Goal: Contribute content: Contribute content

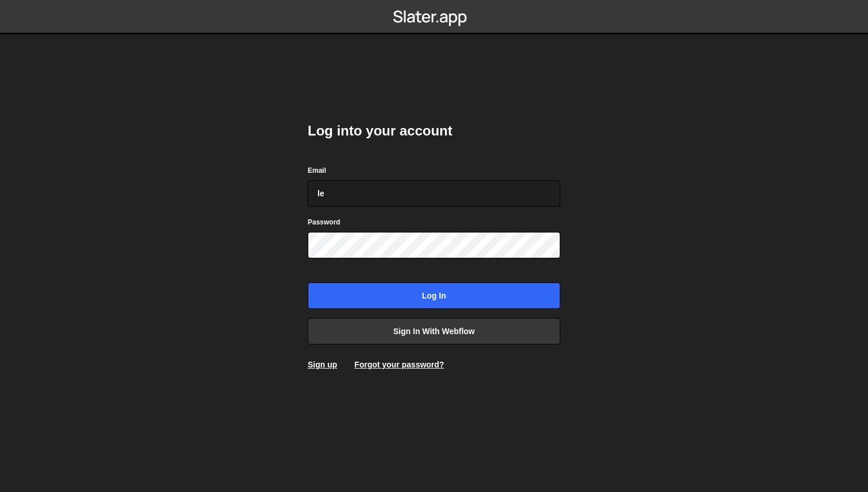
click at [434, 0] on com-1password-button at bounding box center [434, 0] width 0 height 0
type input "lemi@edgarallan.com"
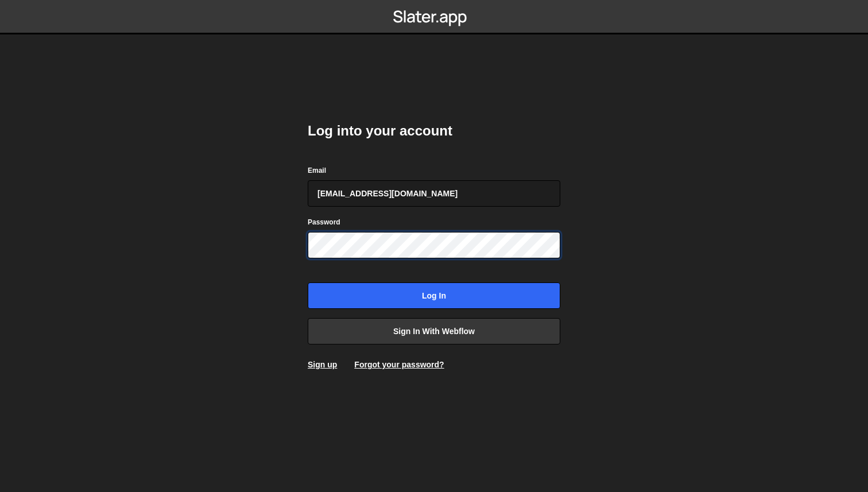
click at [308, 282] on input "Log in" at bounding box center [434, 295] width 253 height 26
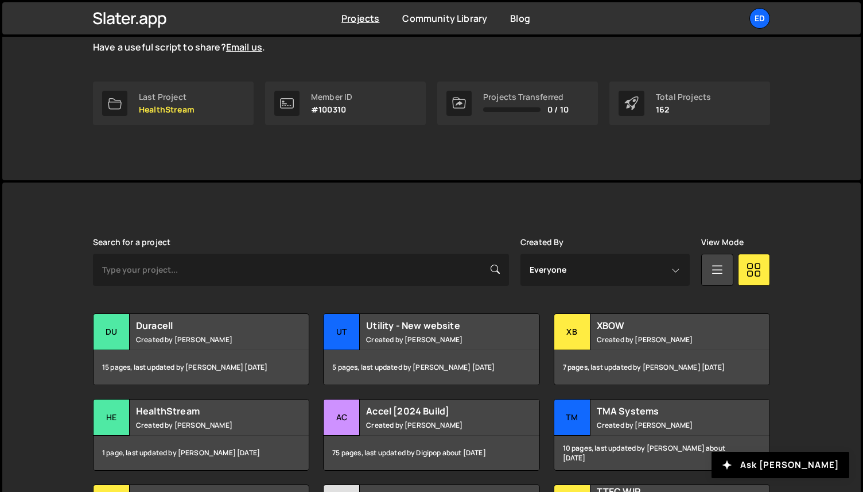
scroll to position [303, 0]
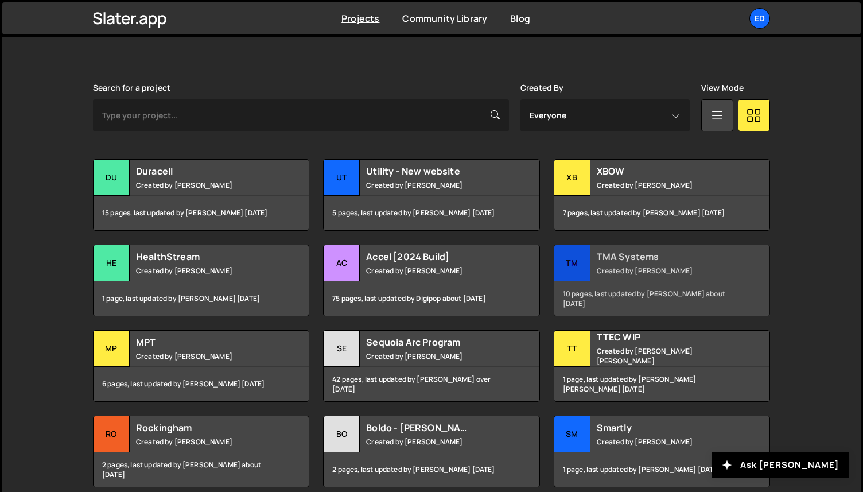
click at [638, 284] on div "10 pages, last updated by [PERSON_NAME] about [DATE]" at bounding box center [662, 298] width 215 height 34
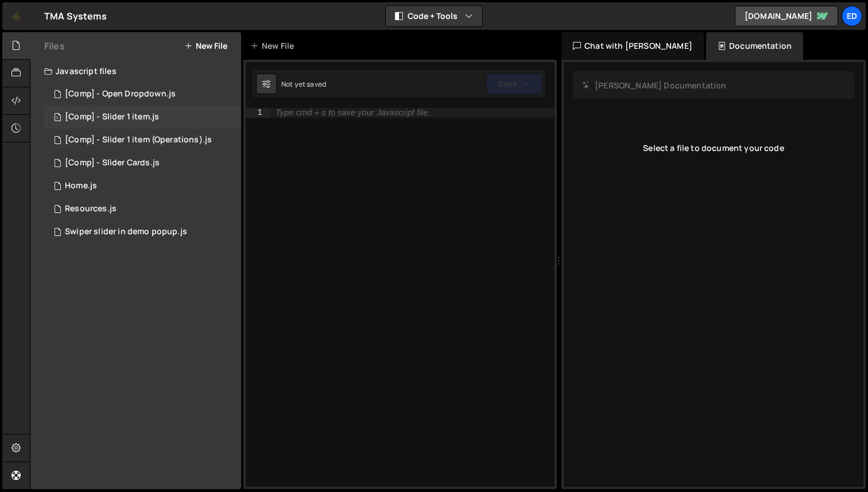
click at [123, 118] on div "[Comp] - Slider 1 item.js" at bounding box center [112, 117] width 94 height 10
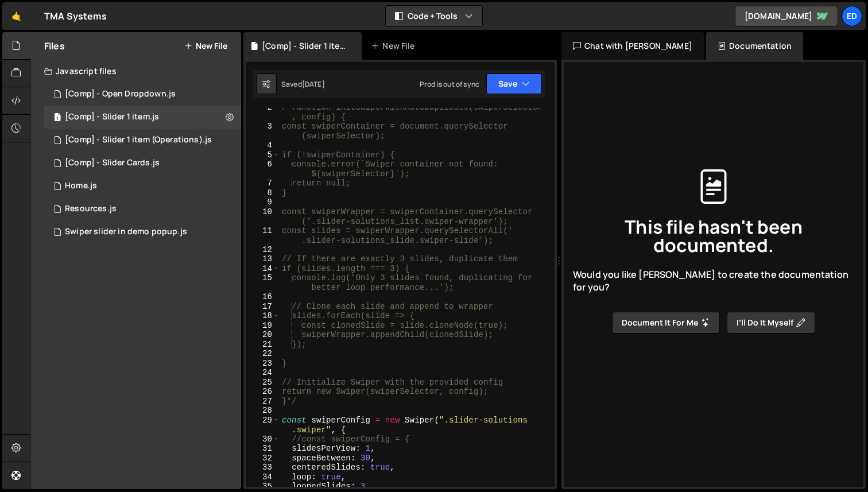
scroll to position [127, 0]
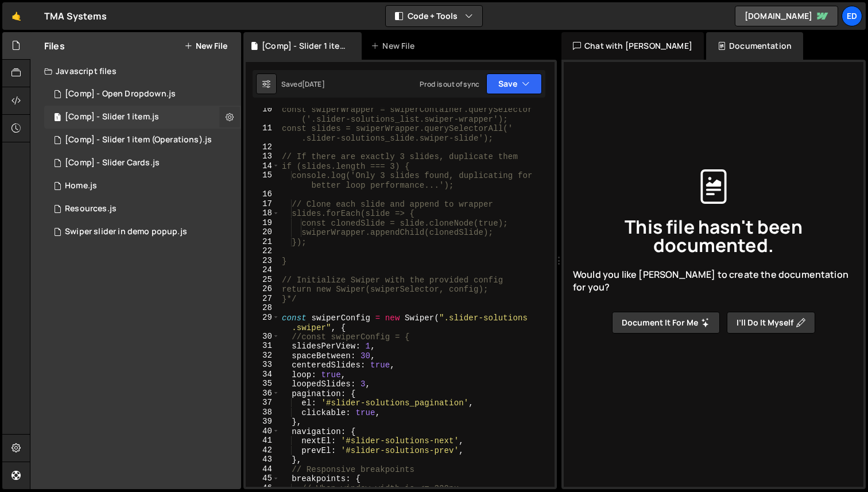
click at [230, 116] on icon at bounding box center [230, 116] width 8 height 11
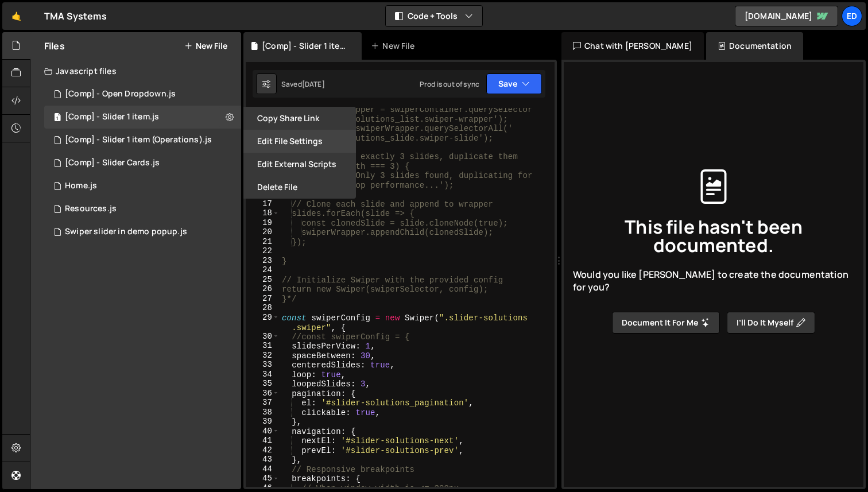
click at [298, 141] on button "Edit File Settings" at bounding box center [299, 141] width 113 height 23
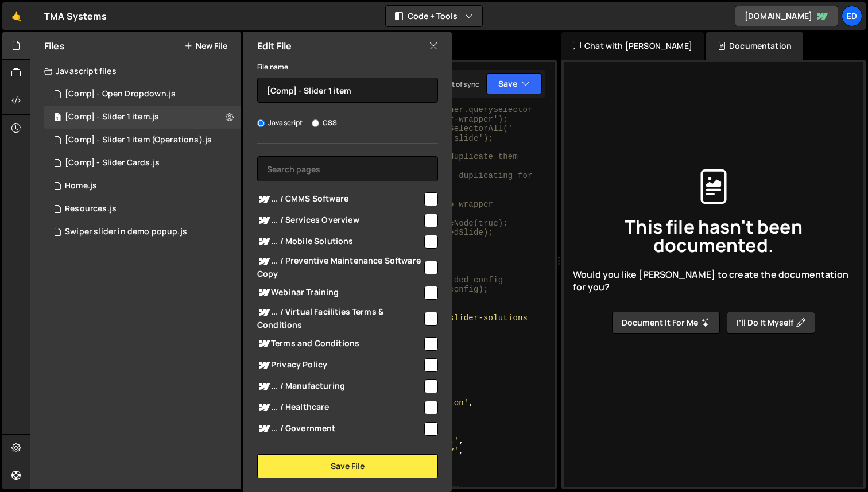
scroll to position [0, 0]
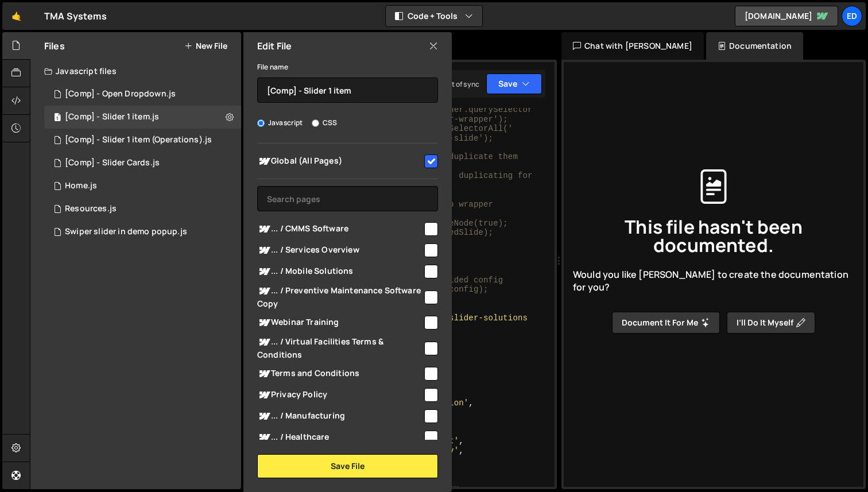
click at [436, 49] on icon at bounding box center [433, 46] width 9 height 13
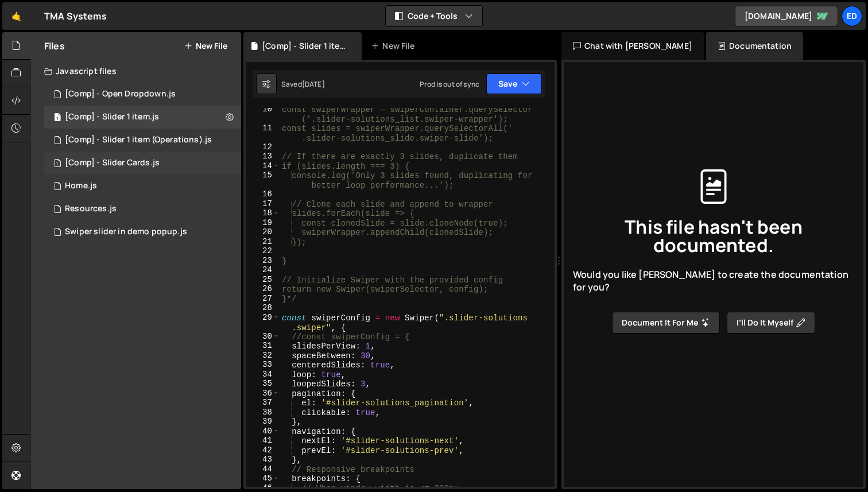
click at [167, 159] on div "1 [Comp] - Slider Cards.js 0" at bounding box center [142, 163] width 197 height 23
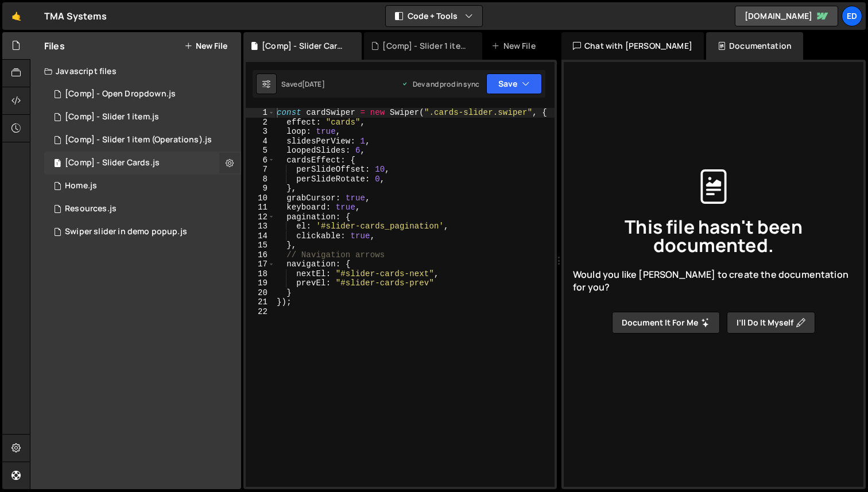
click at [232, 159] on icon at bounding box center [230, 162] width 8 height 11
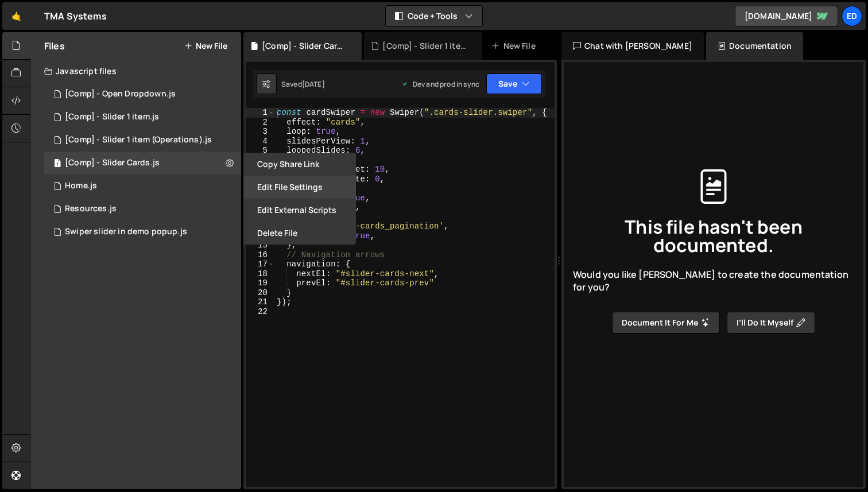
click at [299, 185] on button "Edit File Settings" at bounding box center [299, 187] width 113 height 23
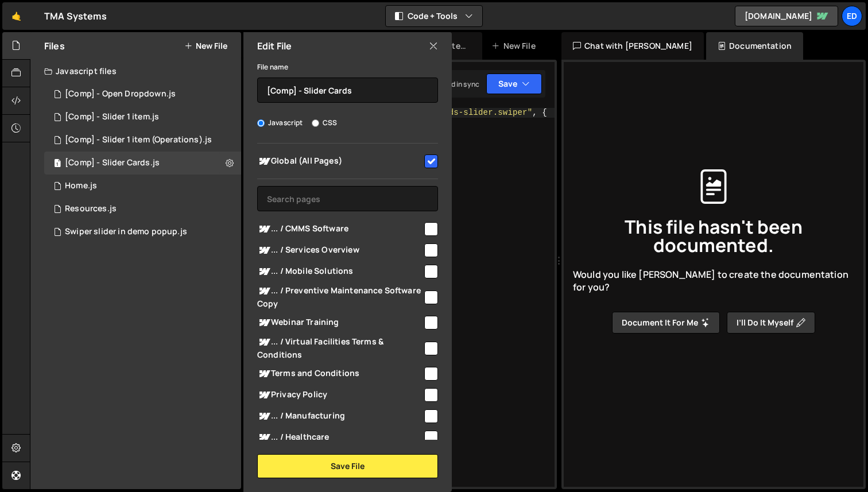
click at [431, 51] on icon at bounding box center [433, 46] width 9 height 13
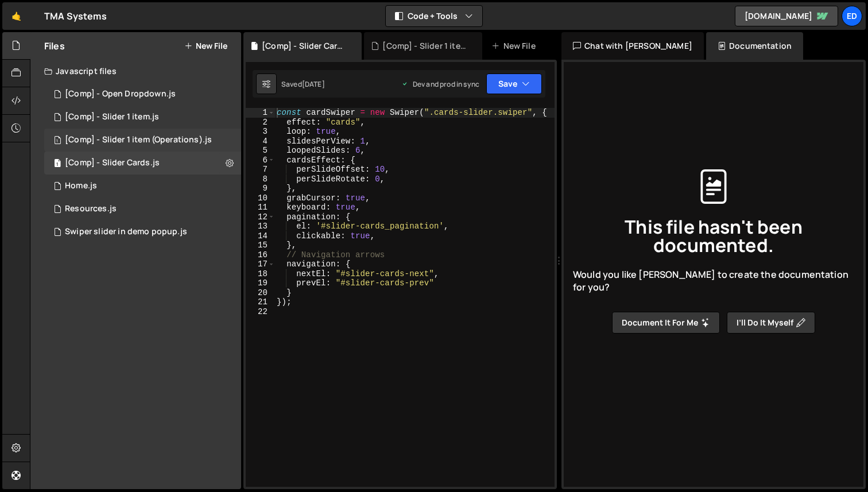
click at [216, 141] on div "1 [Comp] - Slider 1 item (Operations).js 0" at bounding box center [142, 140] width 197 height 23
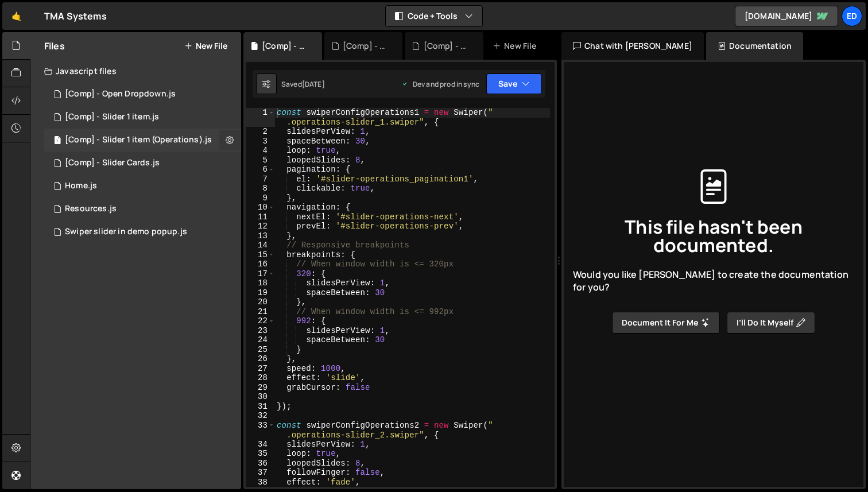
click at [234, 139] on button at bounding box center [229, 140] width 21 height 21
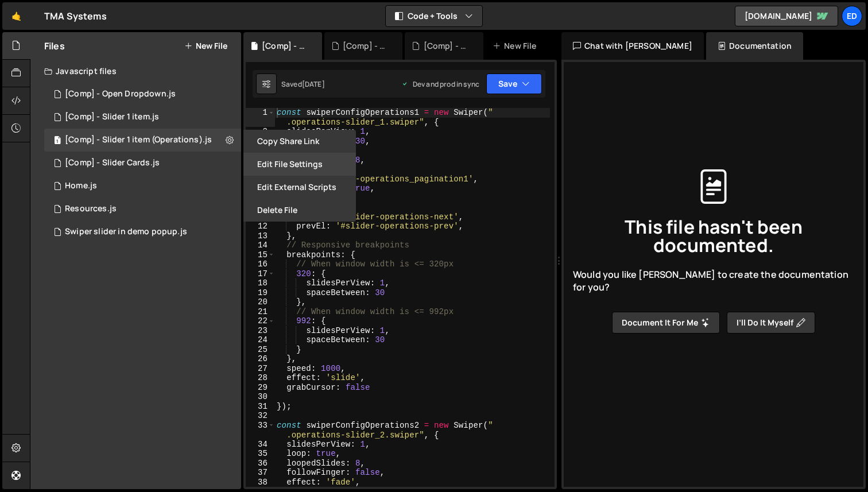
click at [306, 161] on button "Edit File Settings" at bounding box center [299, 164] width 113 height 23
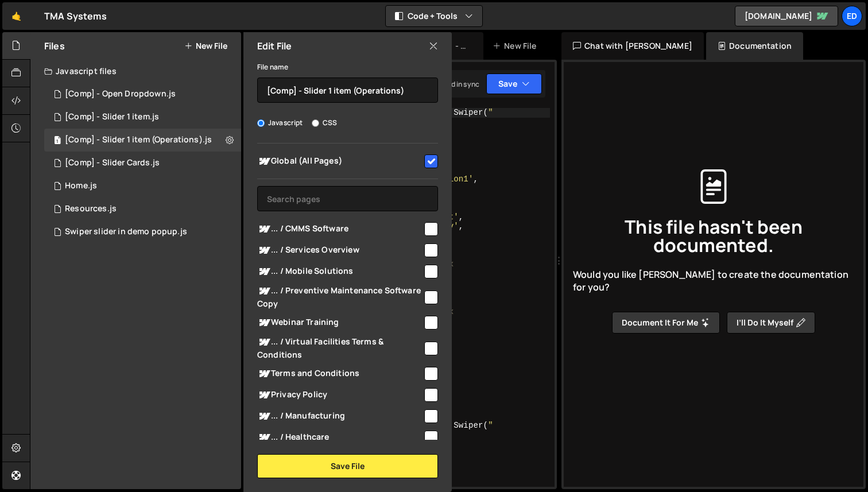
click at [431, 46] on icon at bounding box center [433, 46] width 9 height 13
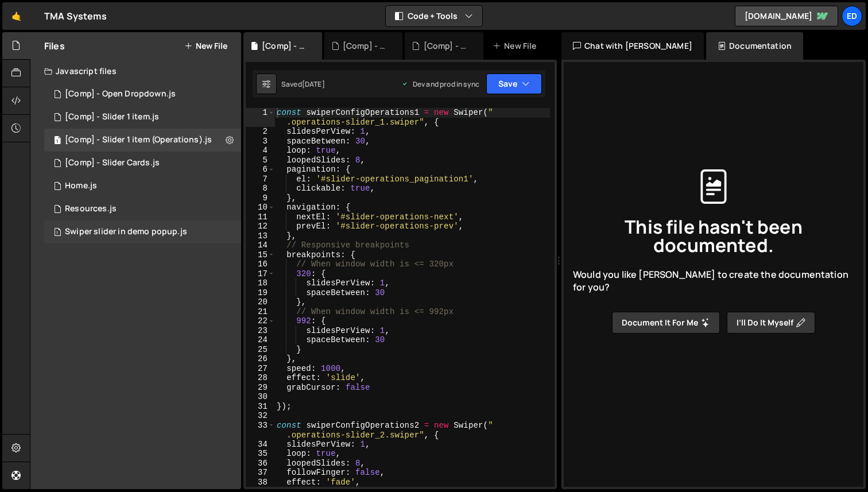
click at [214, 232] on div "1 Swiper slider in demo popup.js 0" at bounding box center [142, 231] width 197 height 23
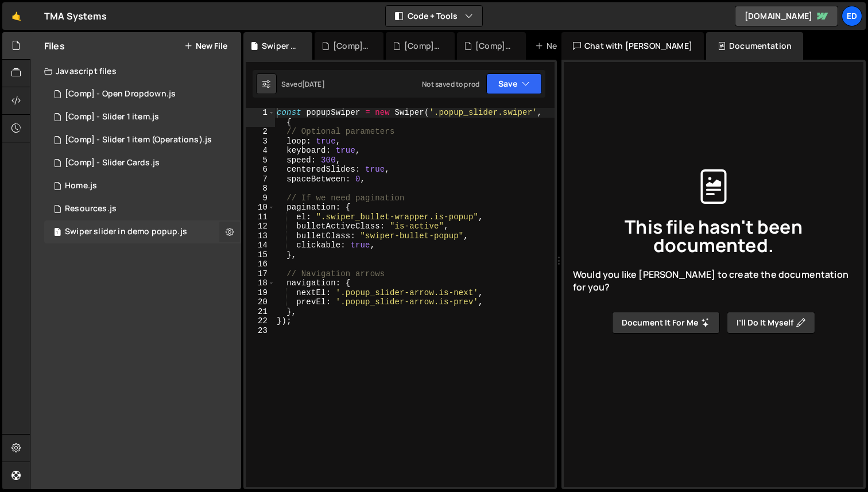
click at [231, 232] on icon at bounding box center [230, 231] width 8 height 11
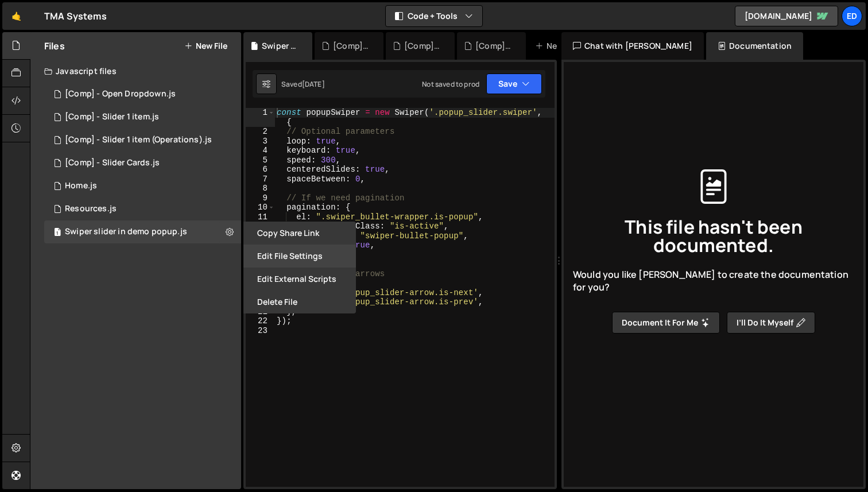
click at [281, 253] on button "Edit File Settings" at bounding box center [299, 256] width 113 height 23
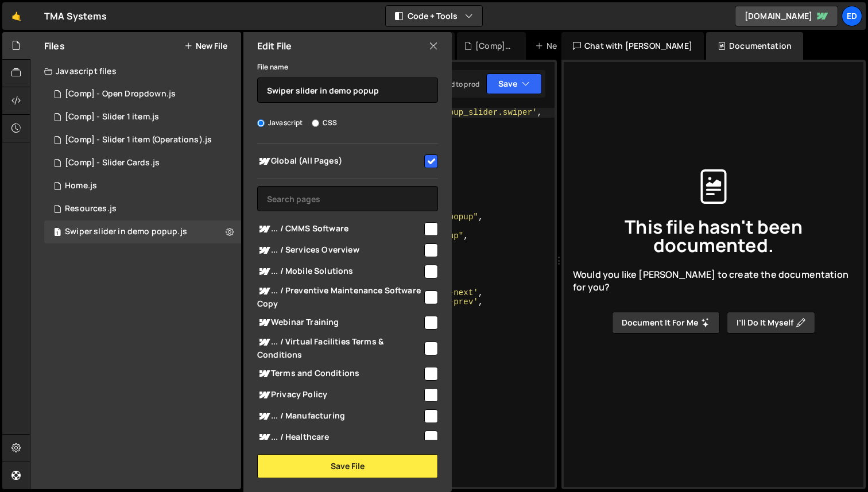
click at [433, 50] on icon at bounding box center [433, 46] width 9 height 13
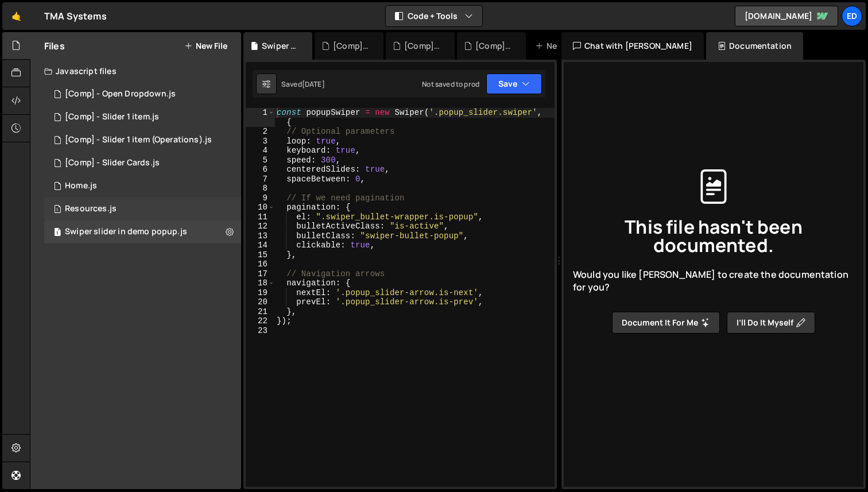
click at [230, 208] on div "1 Resources.js 0" at bounding box center [142, 208] width 197 height 23
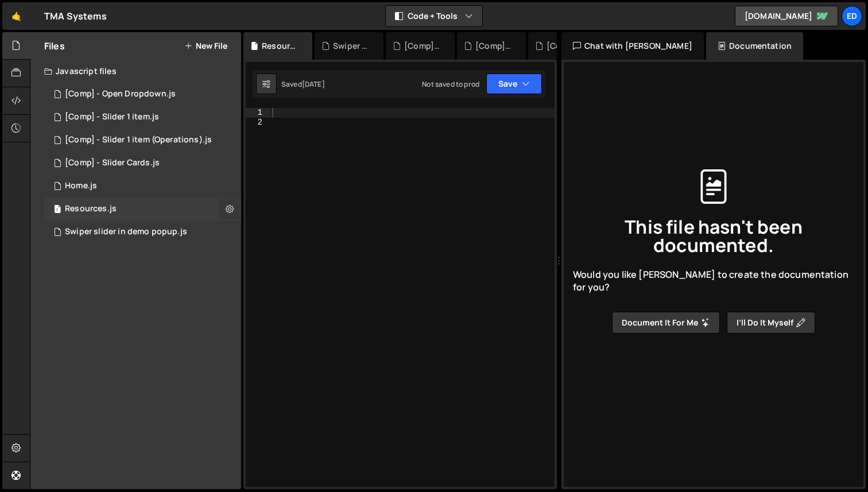
click at [229, 208] on icon at bounding box center [230, 208] width 8 height 11
type input "Resources"
radio input "true"
checkbox input "true"
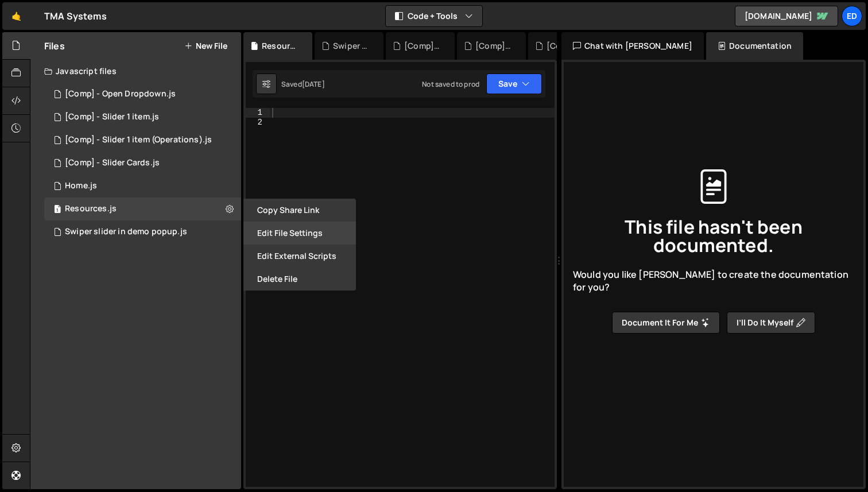
click at [286, 234] on button "Edit File Settings" at bounding box center [299, 233] width 113 height 23
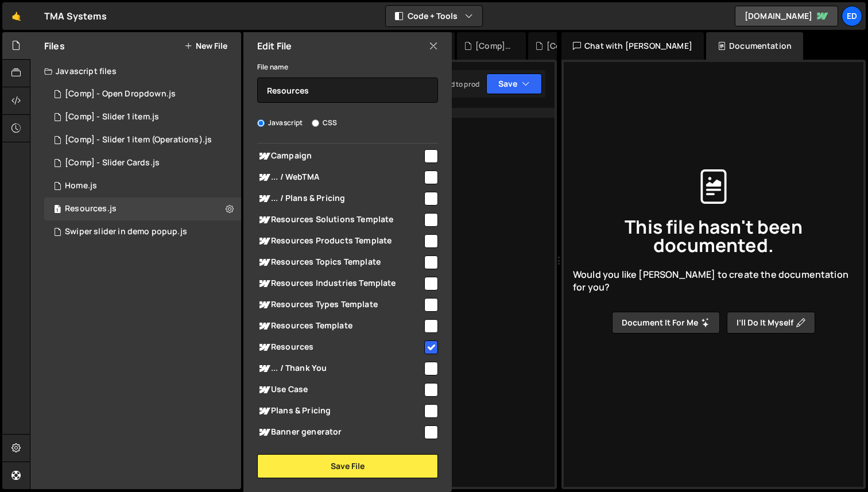
scroll to position [588, 0]
click at [434, 49] on icon at bounding box center [433, 46] width 9 height 13
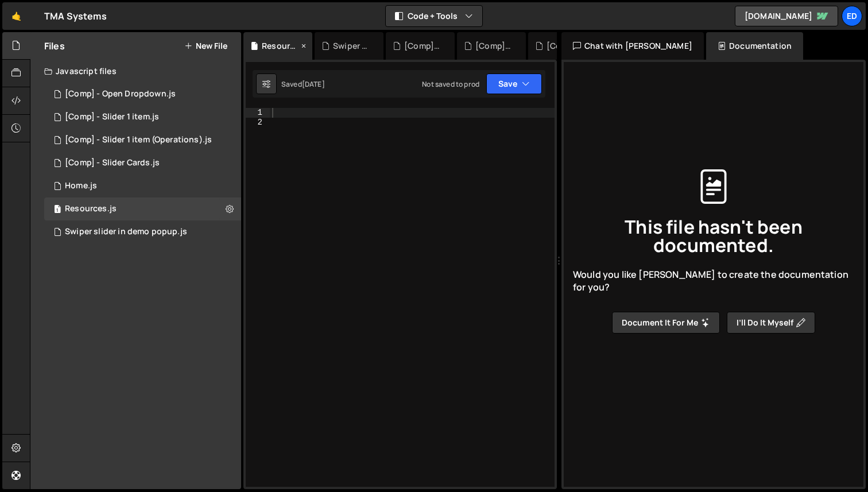
click at [305, 42] on icon at bounding box center [304, 45] width 8 height 11
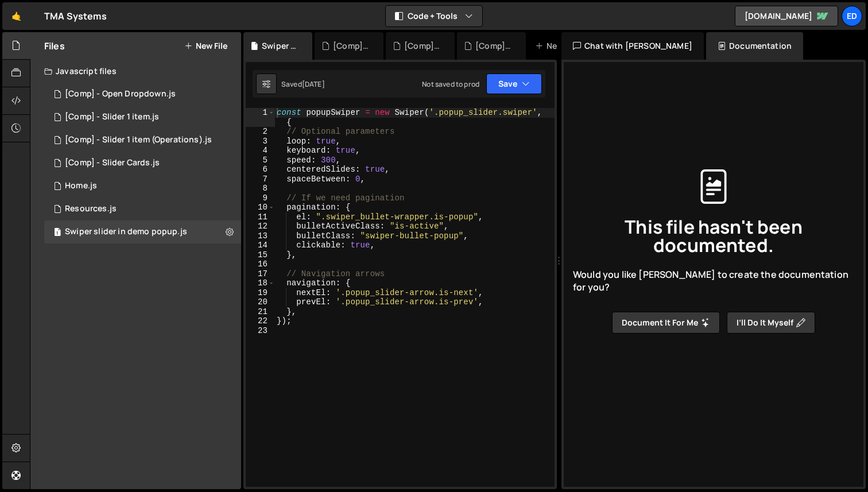
click at [0, 0] on icon at bounding box center [0, 0] width 0 height 0
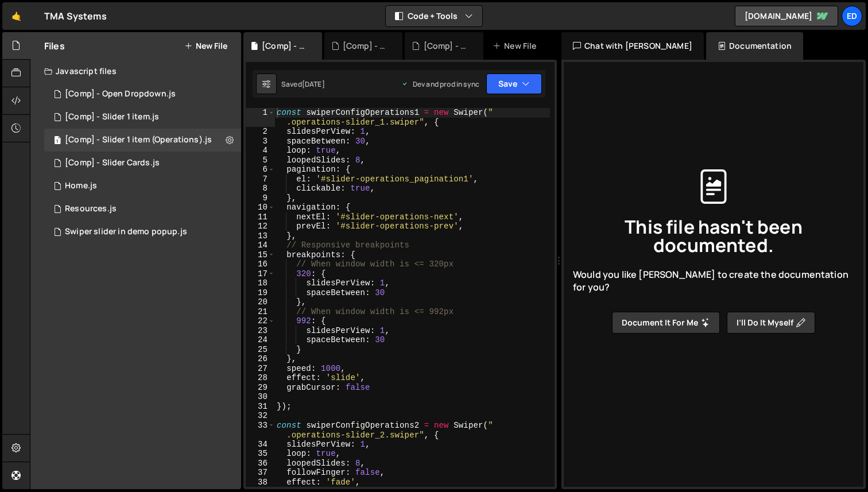
click at [305, 42] on div "[Comp] - Slider 1 item (Operations).js" at bounding box center [285, 45] width 46 height 11
click at [314, 44] on icon at bounding box center [313, 45] width 8 height 11
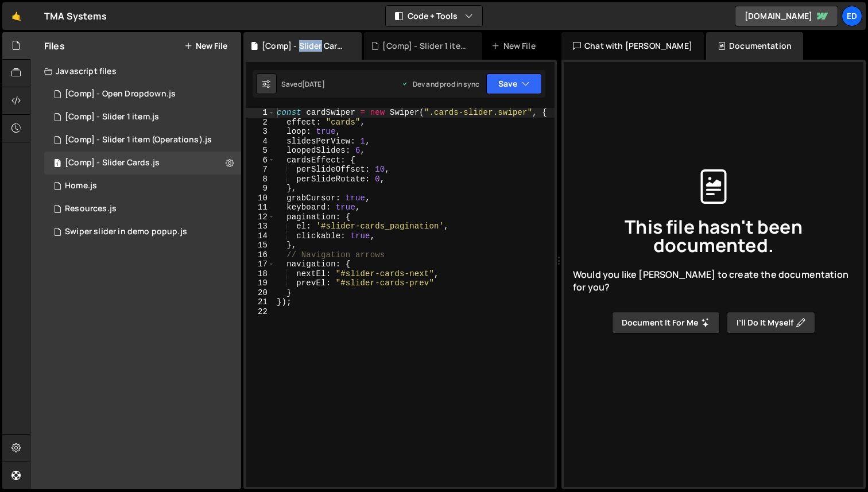
click at [314, 44] on div "[Comp] - Slider Cards.js" at bounding box center [305, 45] width 86 height 11
click at [354, 44] on icon at bounding box center [353, 45] width 8 height 11
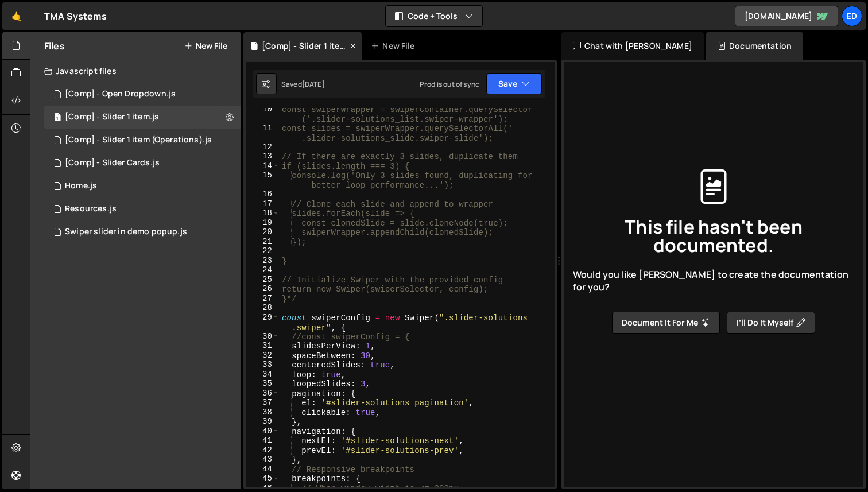
click at [354, 45] on icon at bounding box center [353, 45] width 8 height 11
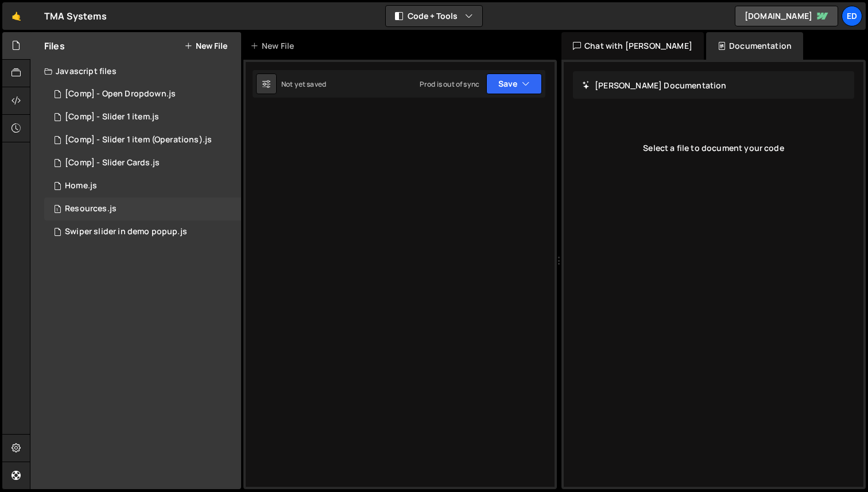
click at [129, 201] on div "1 Resources.js 0" at bounding box center [142, 208] width 197 height 23
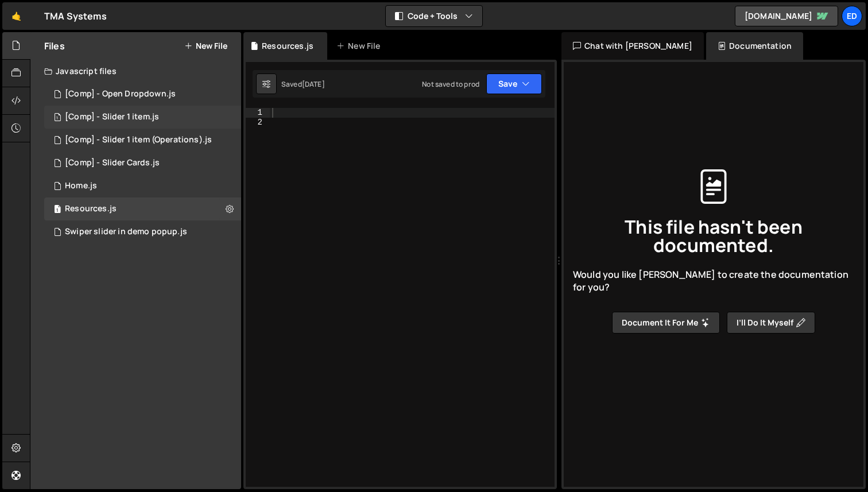
click at [161, 115] on div "1 [Comp] - Slider 1 item.js 0" at bounding box center [142, 117] width 197 height 23
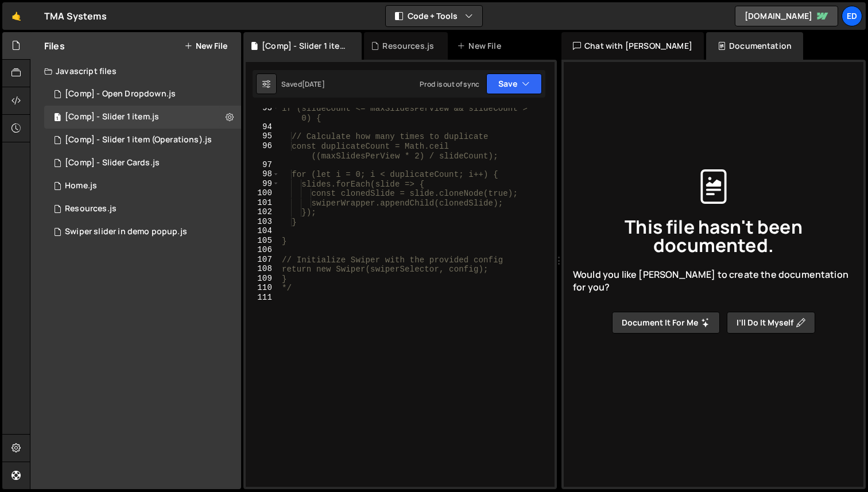
scroll to position [1056, 0]
click at [146, 132] on div "1 [Comp] - Slider 1 item (Operations).js 0" at bounding box center [142, 140] width 197 height 23
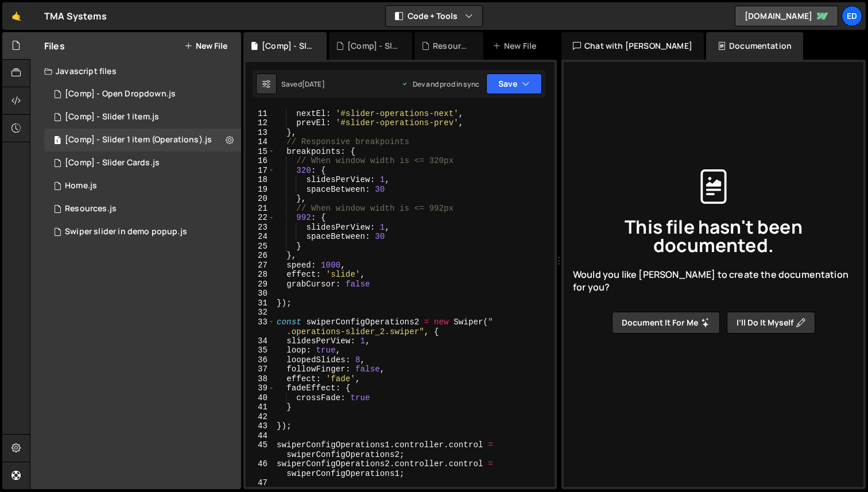
scroll to position [1, 0]
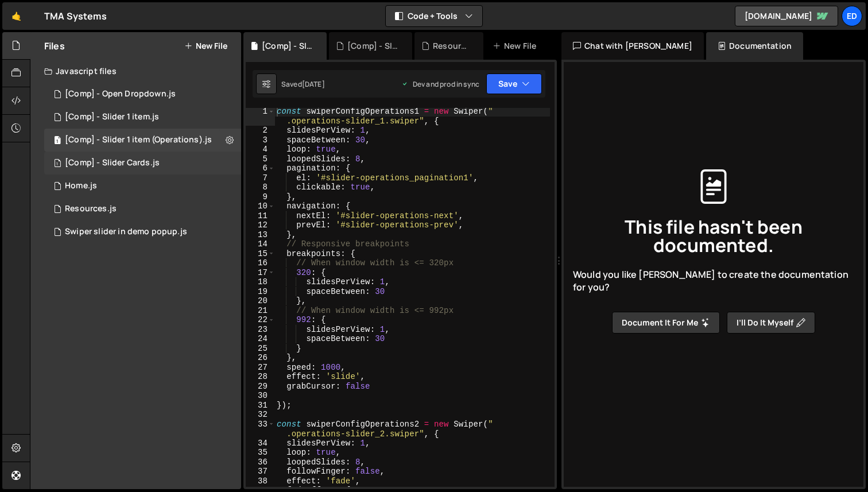
click at [157, 163] on div "[Comp] - Slider Cards.js" at bounding box center [112, 163] width 95 height 10
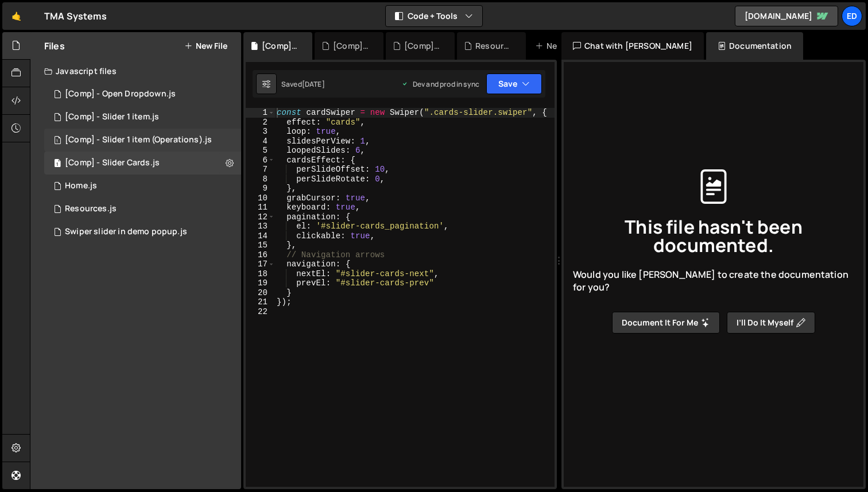
click at [149, 144] on div "[Comp] - Slider 1 item (Operations).js" at bounding box center [138, 140] width 147 height 10
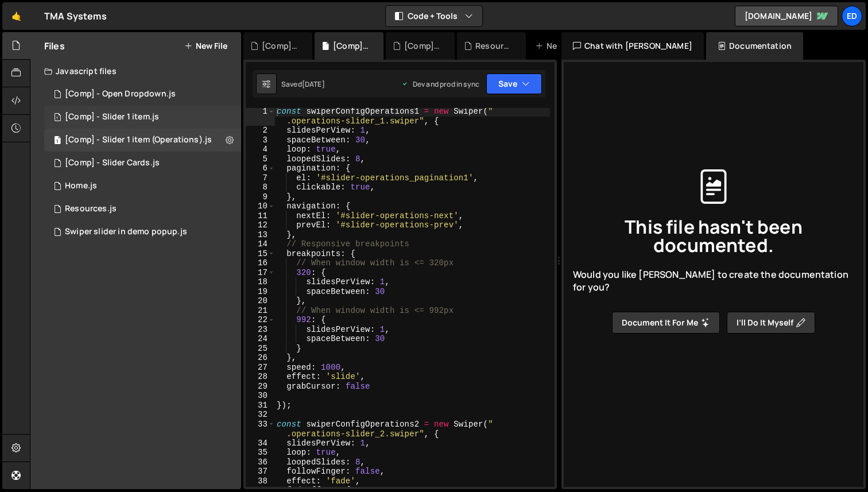
click at [141, 116] on div "[Comp] - Slider 1 item.js" at bounding box center [112, 117] width 94 height 10
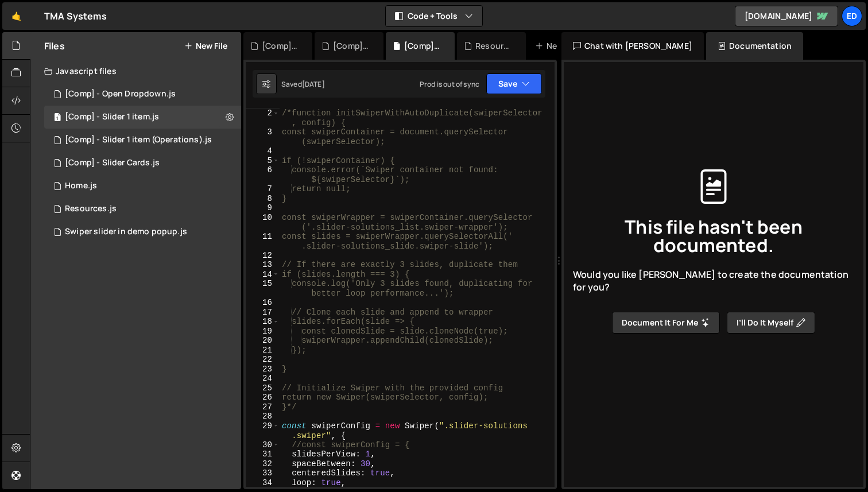
scroll to position [174, 0]
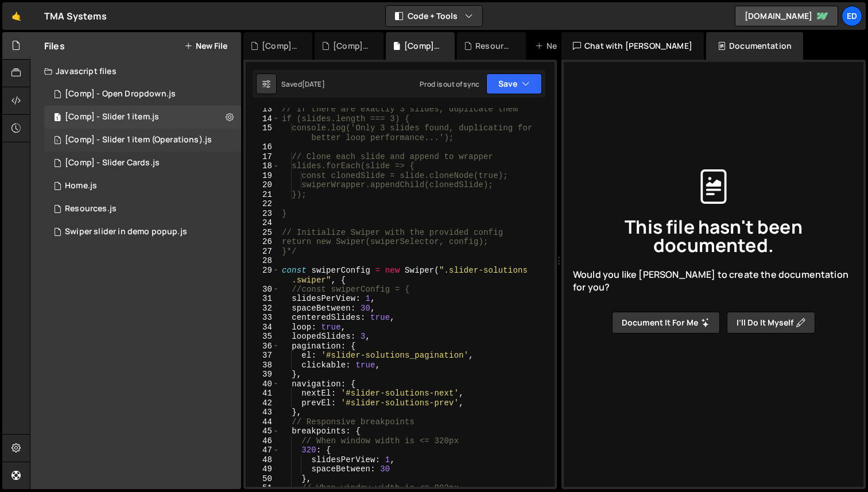
click at [145, 142] on div "[Comp] - Slider 1 item (Operations).js" at bounding box center [138, 140] width 147 height 10
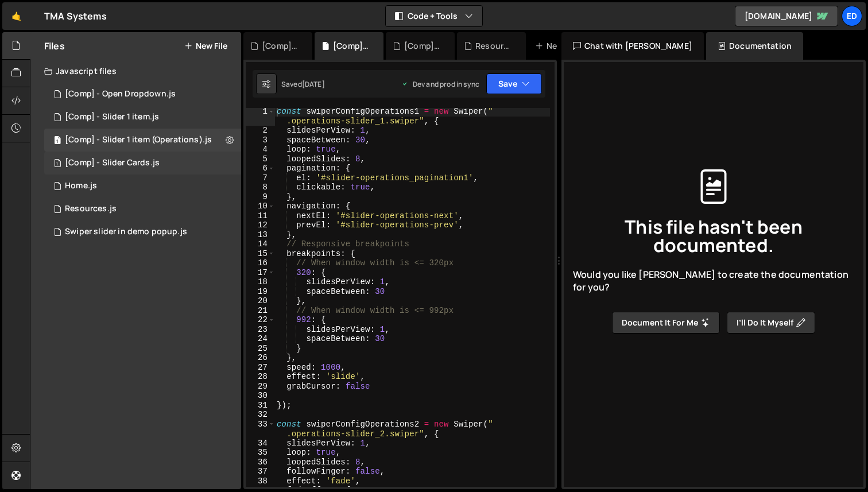
click at [141, 160] on div "[Comp] - Slider Cards.js" at bounding box center [112, 163] width 95 height 10
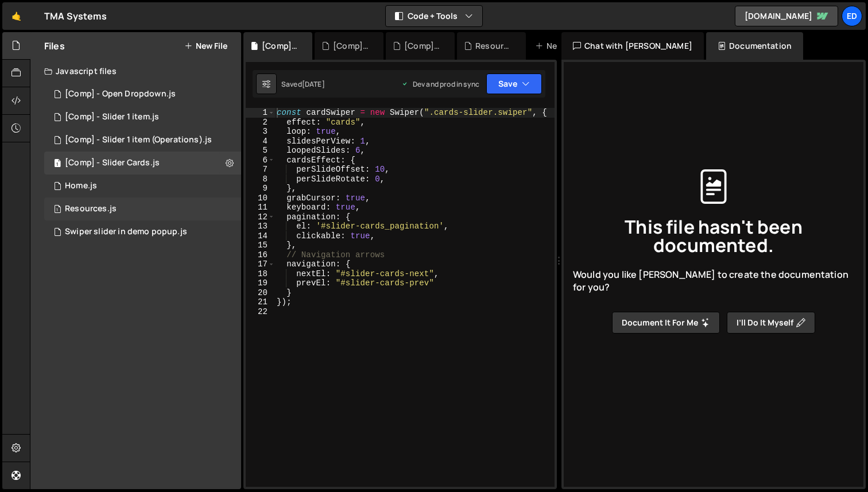
click at [130, 204] on div "1 Resources.js 0" at bounding box center [142, 208] width 197 height 23
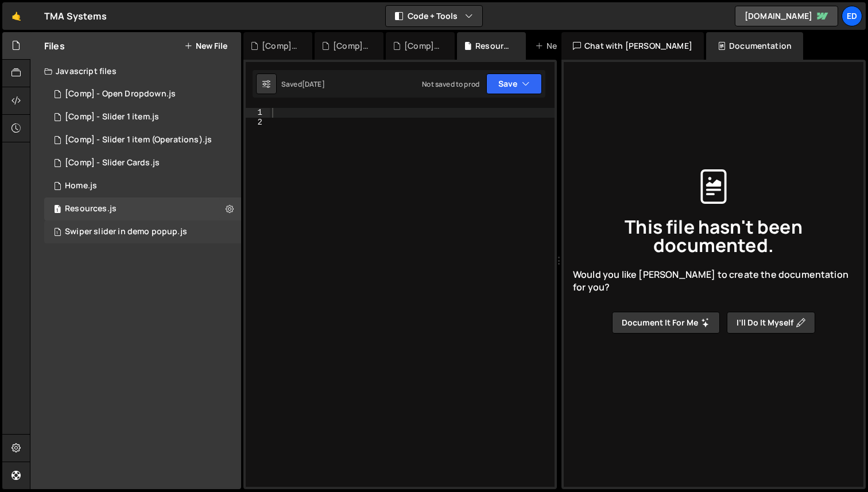
click at [130, 228] on div "Swiper slider in demo popup.js" at bounding box center [126, 232] width 122 height 10
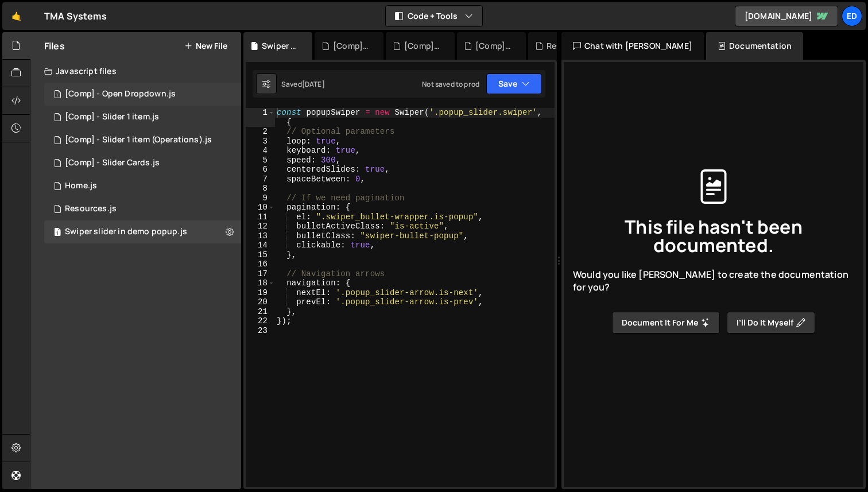
click at [131, 95] on div "[Comp] - Open Dropdown.js" at bounding box center [120, 94] width 111 height 10
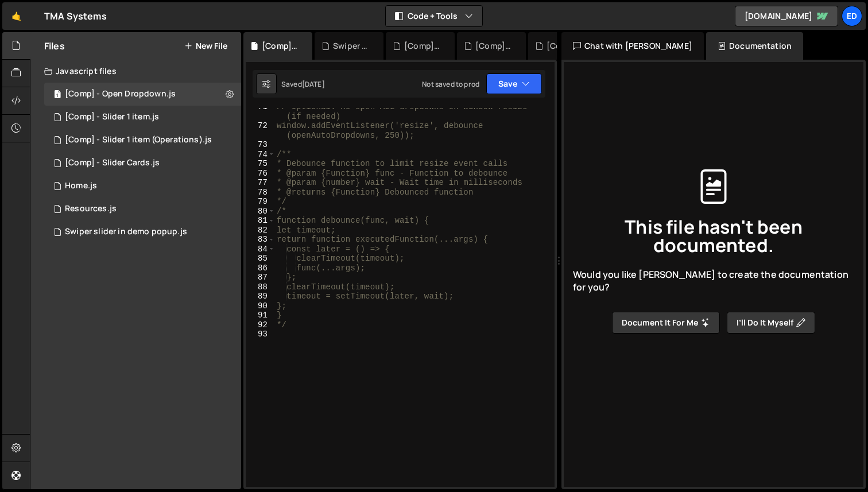
scroll to position [800, 0]
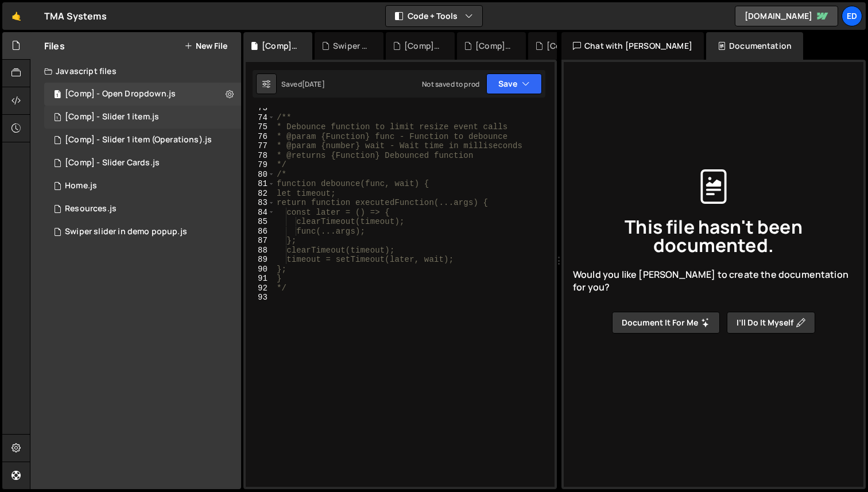
click at [152, 113] on div "[Comp] - Slider 1 item.js" at bounding box center [112, 117] width 94 height 10
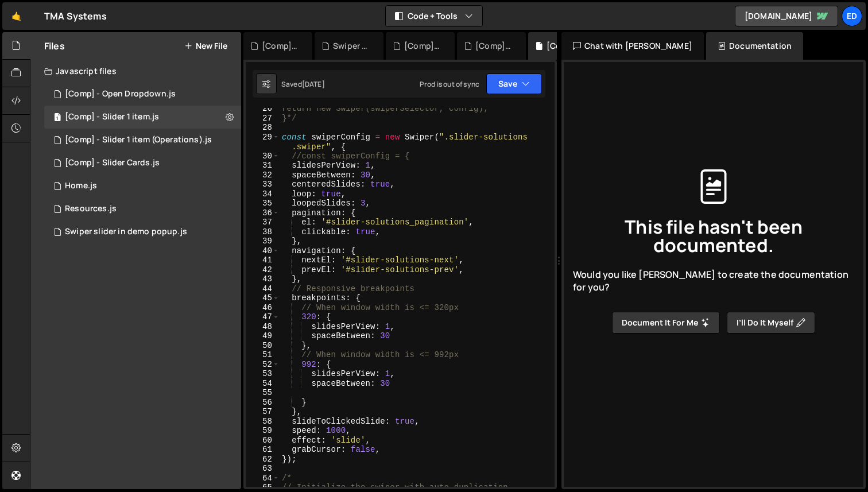
scroll to position [294, 0]
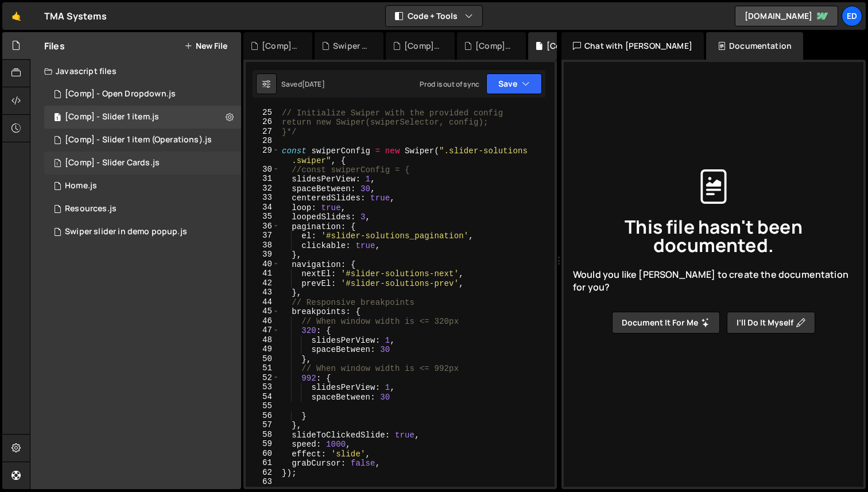
click at [158, 165] on div "[Comp] - Slider Cards.js" at bounding box center [112, 163] width 95 height 10
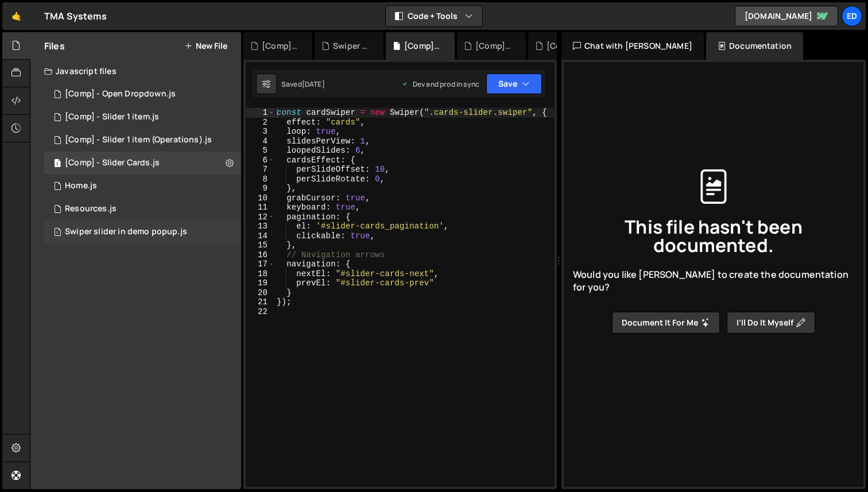
click at [144, 235] on div "Swiper slider in demo popup.js" at bounding box center [126, 232] width 122 height 10
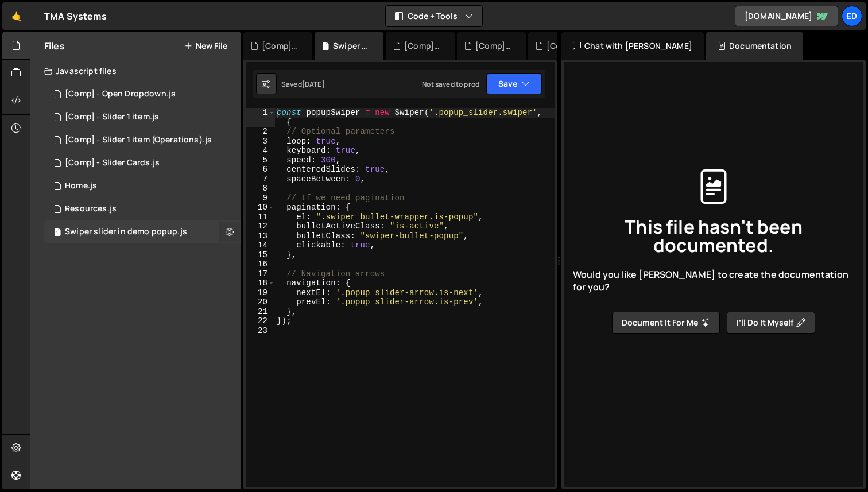
click at [232, 231] on icon at bounding box center [230, 231] width 8 height 11
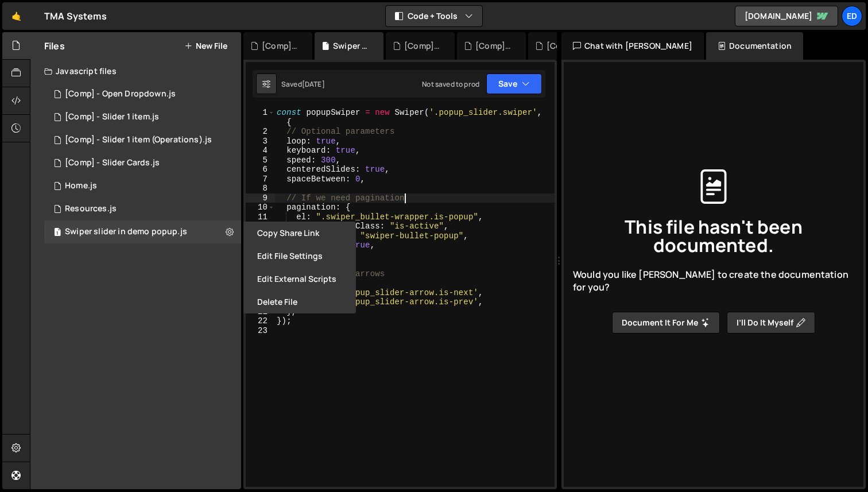
click at [498, 199] on div "const popupSwiper = new Swiper ( '.popup_slider.swiper' , { // Optional paramet…" at bounding box center [414, 312] width 280 height 408
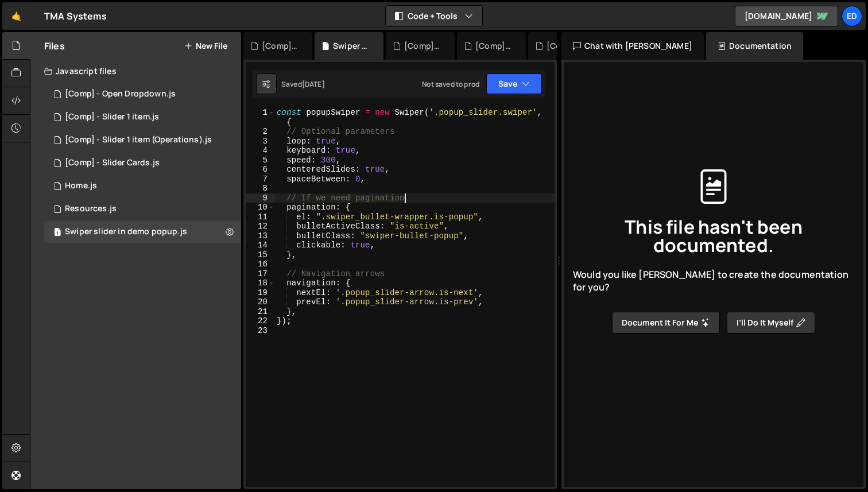
type textarea "});"
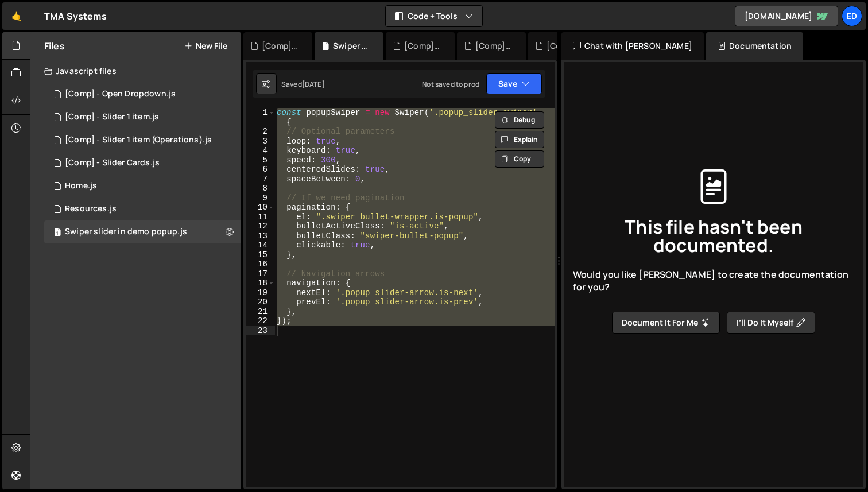
click at [189, 288] on div "Files New File Javascript files 1 [Comp] - Open Dropdown.js 0 1 [Comp] - Slider…" at bounding box center [135, 260] width 211 height 457
click at [202, 43] on button "New File" at bounding box center [205, 45] width 43 height 9
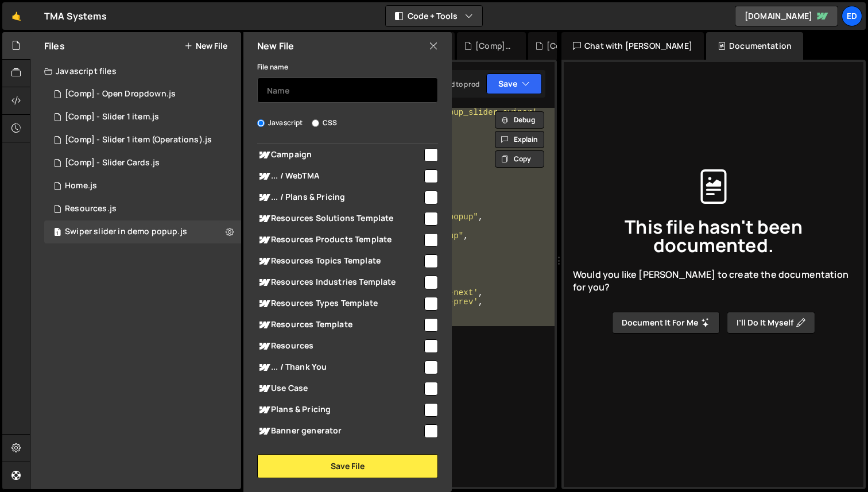
click at [307, 88] on input "text" at bounding box center [347, 89] width 181 height 25
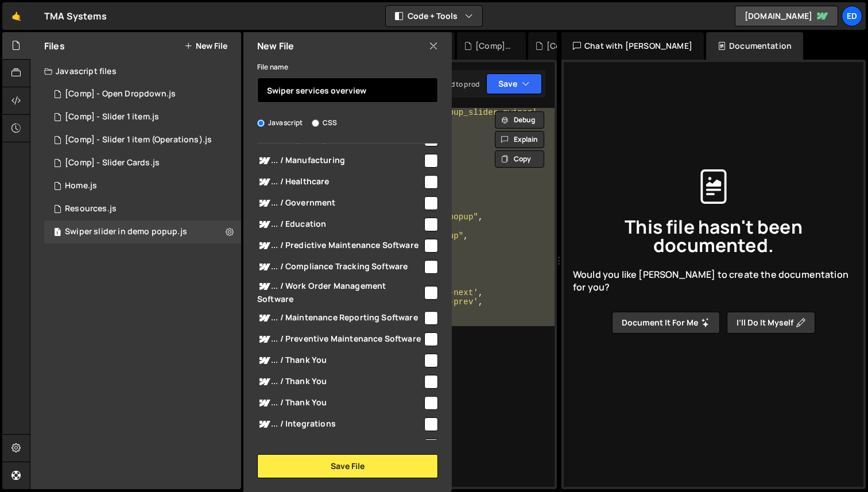
scroll to position [0, 0]
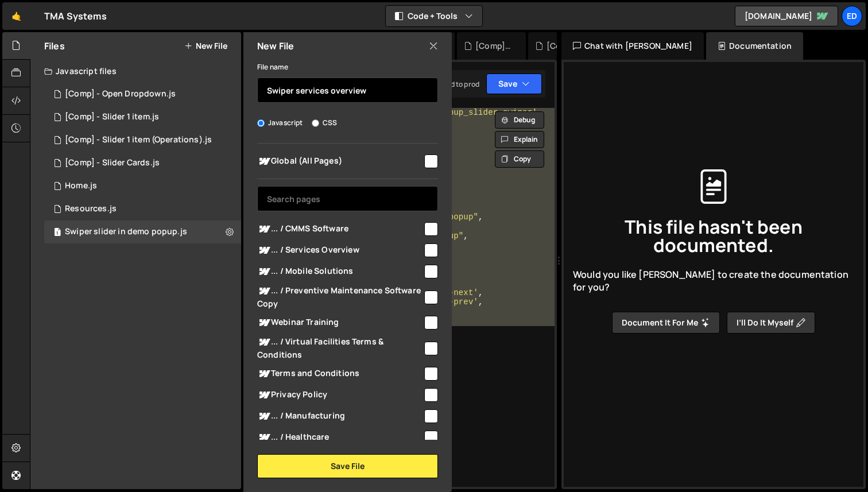
type input "Swiper services overview"
click at [342, 197] on input "text" at bounding box center [347, 198] width 181 height 25
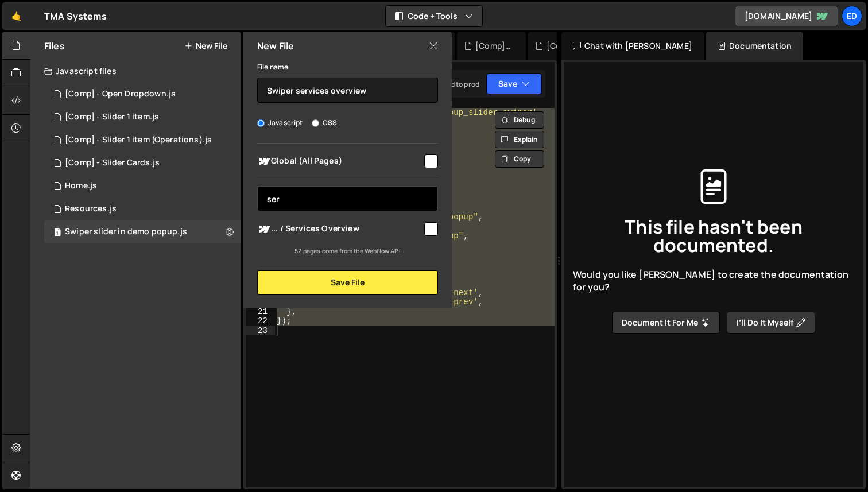
type input "ser"
click at [430, 237] on div "... / Services Overview" at bounding box center [347, 228] width 181 height 21
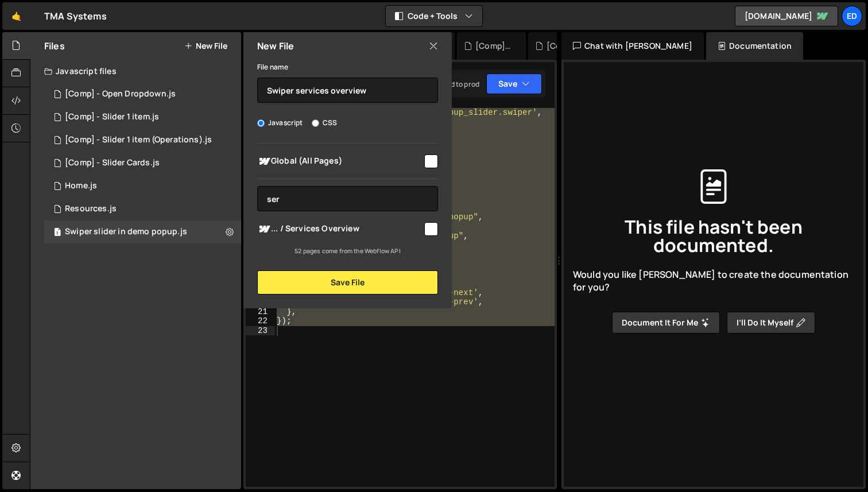
click at [430, 231] on input "checkbox" at bounding box center [431, 229] width 14 height 14
checkbox input "true"
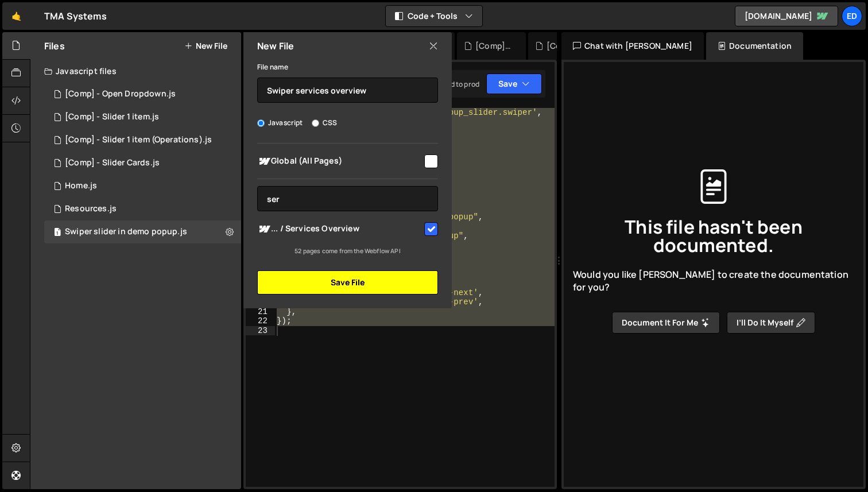
click at [376, 286] on button "Save File" at bounding box center [347, 282] width 181 height 24
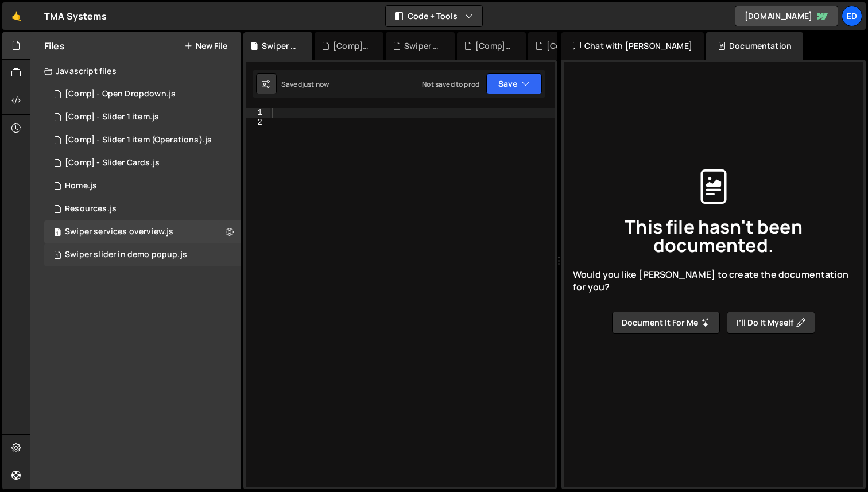
click at [172, 254] on div "Swiper slider in demo popup.js" at bounding box center [126, 255] width 122 height 10
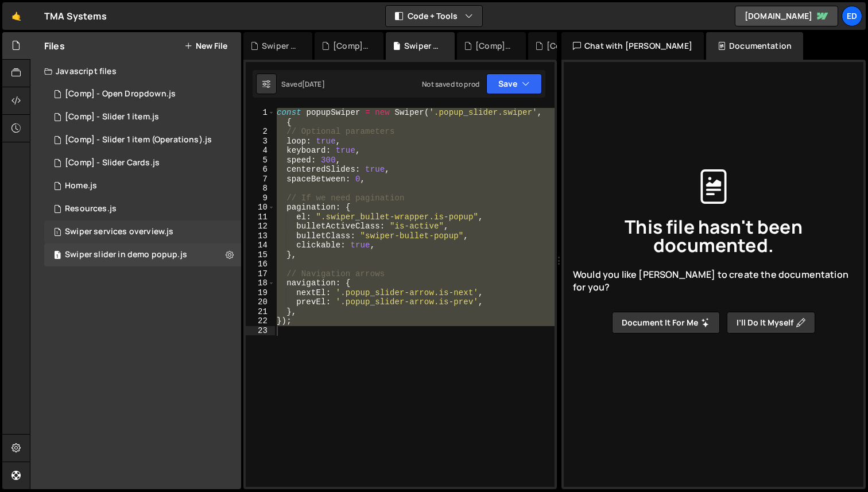
click at [176, 232] on div "1 Swiper services overview.js 0" at bounding box center [142, 231] width 197 height 23
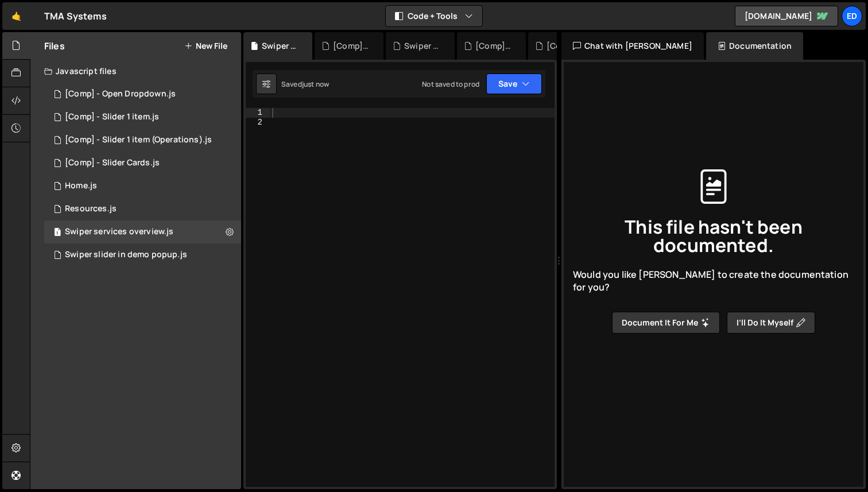
click at [337, 205] on div at bounding box center [412, 307] width 285 height 398
paste textarea "const popupSwiper = new Swiper('.popup_slider.swiper', {"
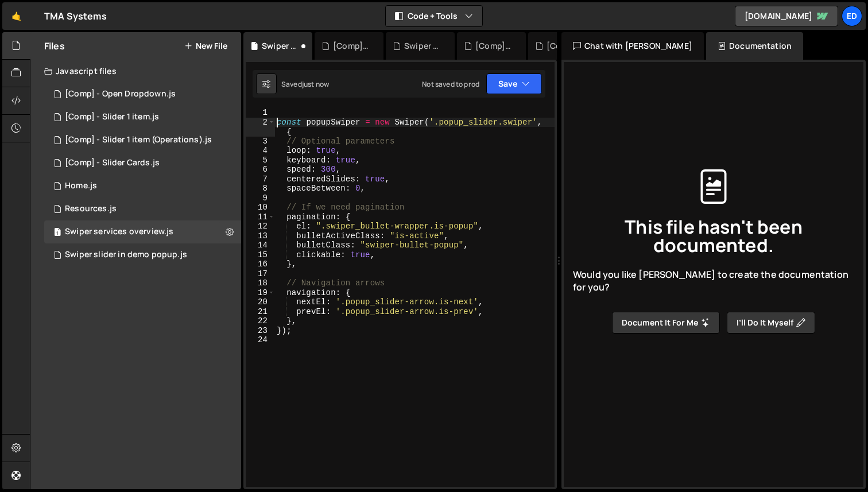
click at [278, 119] on div "const popupSwiper = new Swiper ( '.popup_slider.swiper' , { // Optional paramet…" at bounding box center [414, 307] width 280 height 398
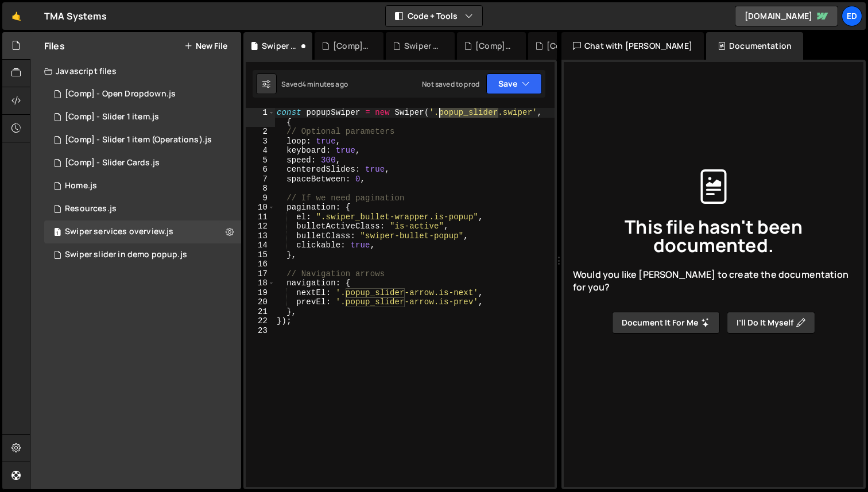
drag, startPoint x: 499, startPoint y: 113, endPoint x: 439, endPoint y: 113, distance: 59.7
click at [439, 113] on div "const popupSwiper = new Swiper ( '.popup_slider.swiper' , { // Optional paramet…" at bounding box center [414, 312] width 280 height 408
paste textarea "services-slider_slide-wrapp"
type textarea "const popupSwiper = new Swiper('.services-slider_slide-wrapper.swiper', {"
click at [227, 230] on icon at bounding box center [230, 231] width 8 height 11
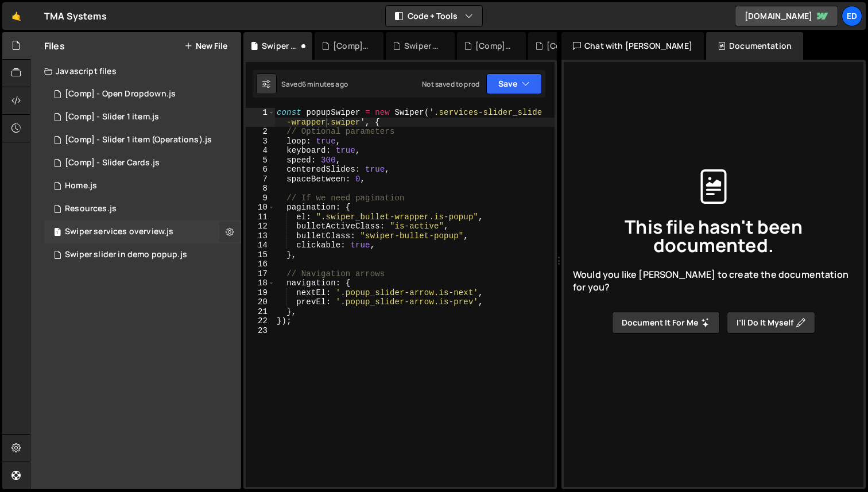
type input "Swiper services overview"
radio input "true"
checkbox input "true"
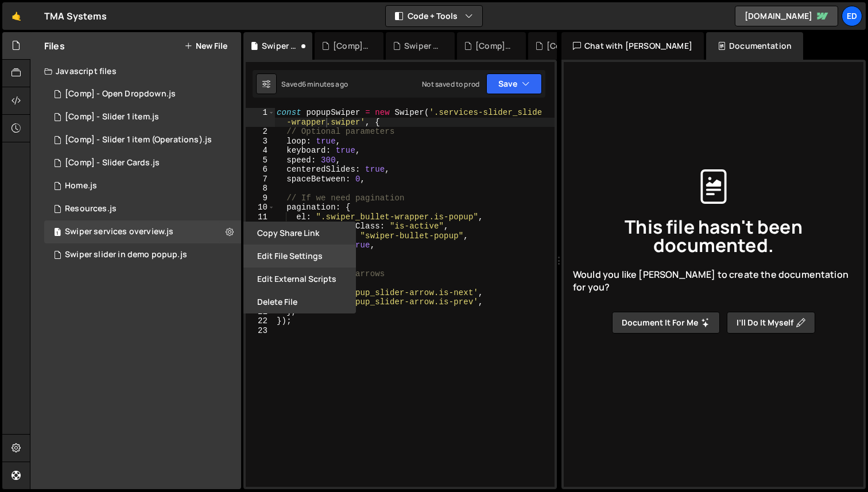
click at [304, 260] on button "Edit File Settings" at bounding box center [299, 256] width 113 height 23
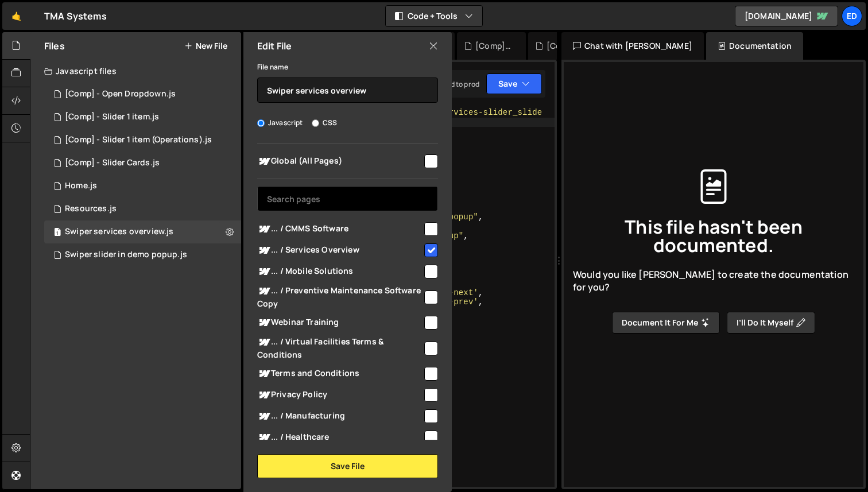
click at [365, 197] on input "text" at bounding box center [347, 198] width 181 height 25
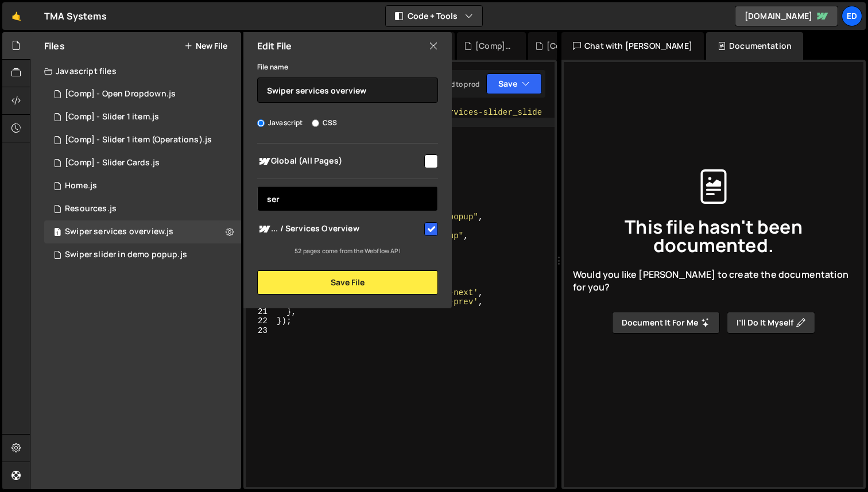
type input "ser"
drag, startPoint x: 433, startPoint y: 45, endPoint x: 378, endPoint y: 122, distance: 95.0
click at [393, 99] on div "Edit File File name Swiper services overview Javascript CSS Global (All Pages) …" at bounding box center [346, 170] width 211 height 276
click at [431, 157] on input "checkbox" at bounding box center [431, 161] width 14 height 14
checkbox input "true"
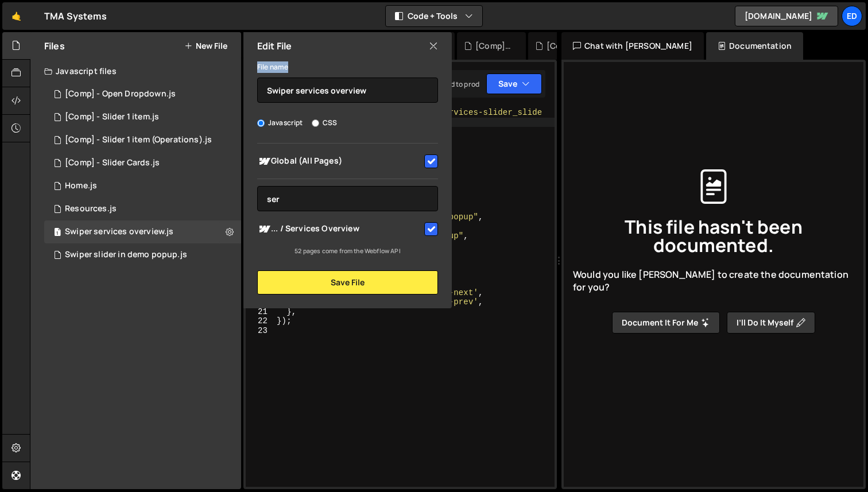
click at [437, 228] on input "checkbox" at bounding box center [431, 229] width 14 height 14
checkbox input "false"
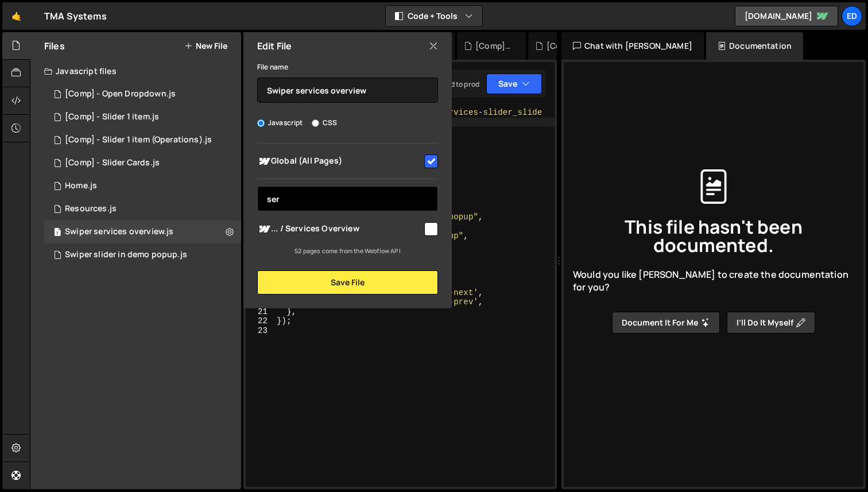
click at [328, 198] on input "ser" at bounding box center [347, 198] width 181 height 25
type input "ser"
click at [427, 230] on input "checkbox" at bounding box center [431, 229] width 14 height 14
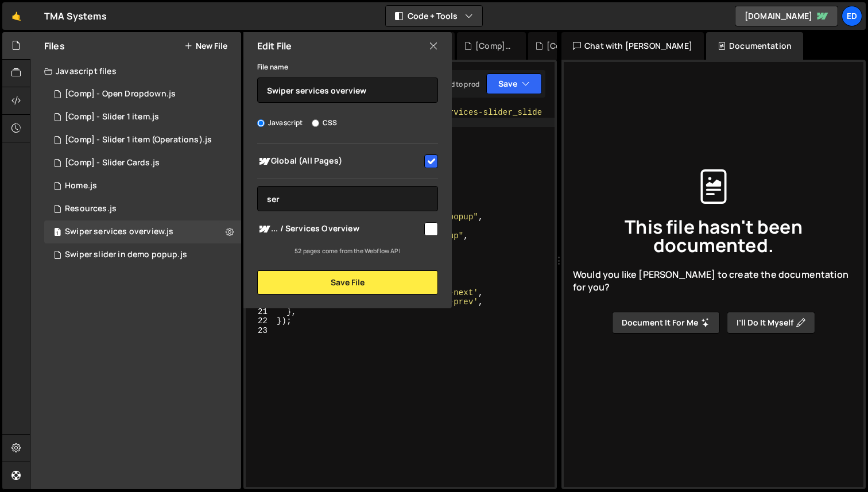
checkbox input "true"
click at [428, 163] on input "checkbox" at bounding box center [431, 161] width 14 height 14
checkbox input "false"
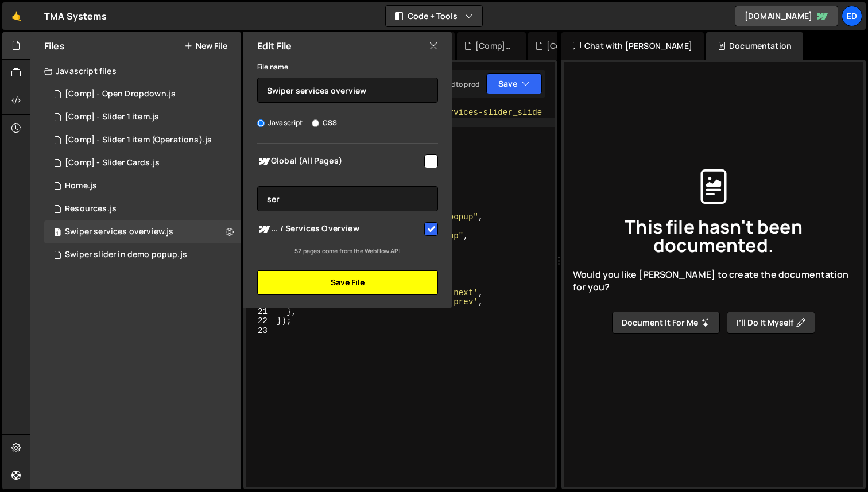
click at [389, 282] on button "Save File" at bounding box center [347, 282] width 181 height 24
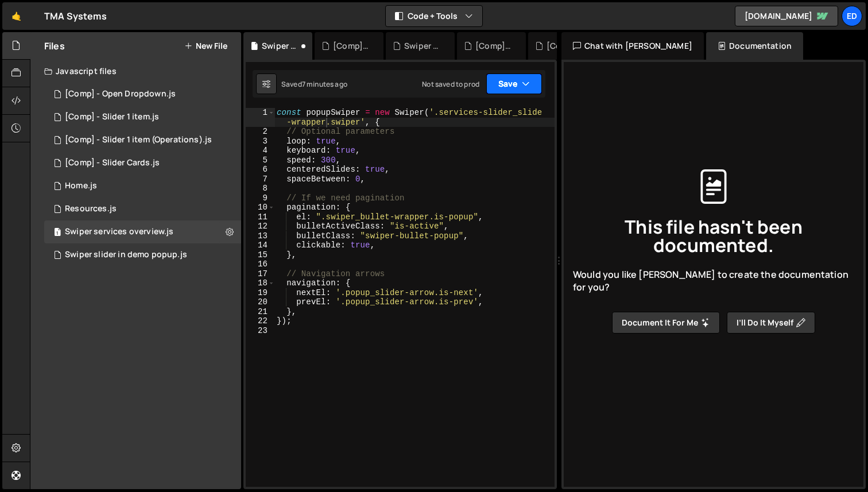
click at [519, 76] on button "Save" at bounding box center [514, 83] width 56 height 21
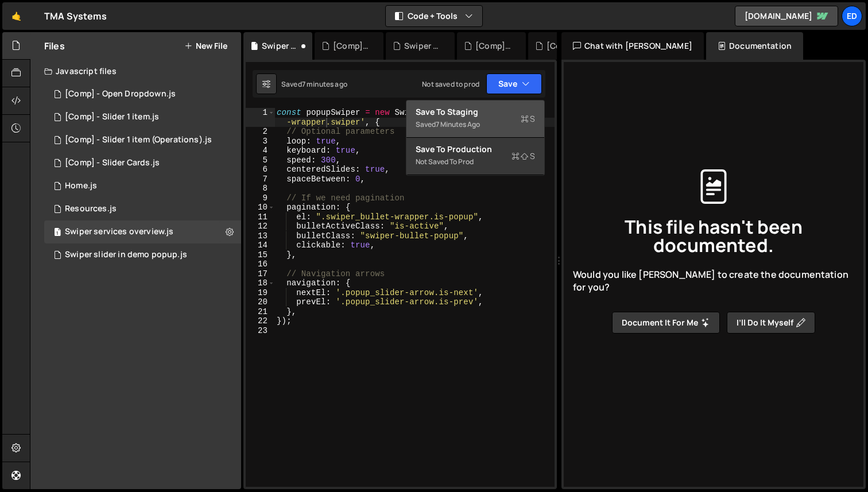
click at [480, 121] on div "7 minutes ago" at bounding box center [458, 124] width 44 height 10
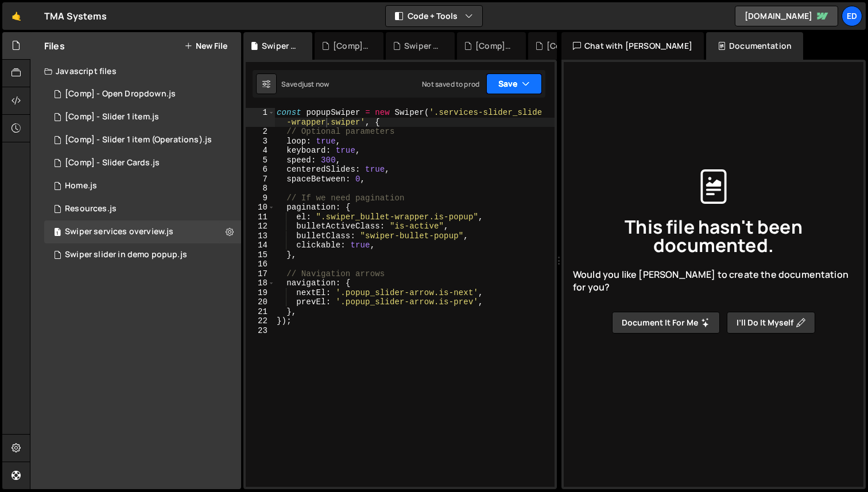
click at [527, 77] on button "Save" at bounding box center [514, 83] width 56 height 21
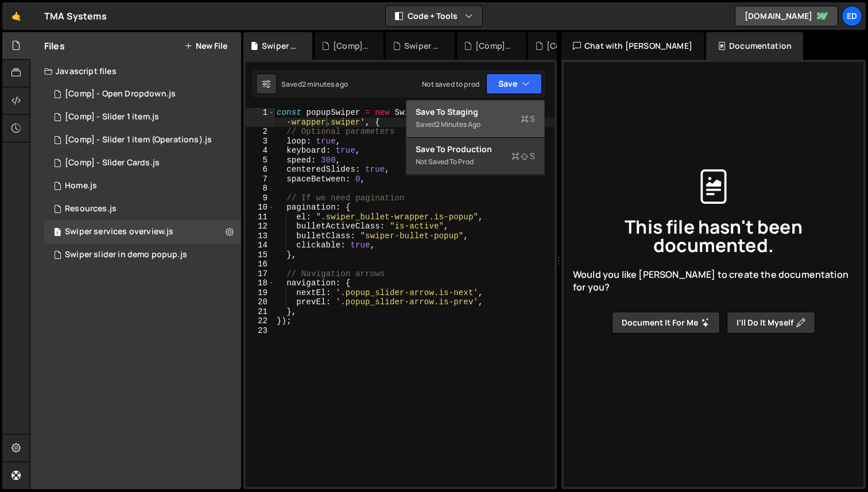
click at [385, 85] on div "Saved 2 minutes ago Not saved to prod Upgrade to Edit Save Save to Staging S Sa…" at bounding box center [399, 84] width 293 height 28
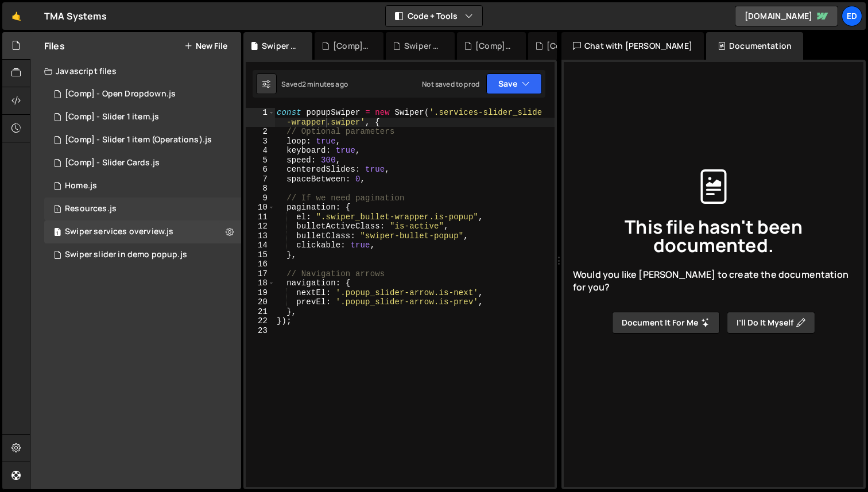
click at [86, 210] on div "Resources.js" at bounding box center [91, 209] width 52 height 10
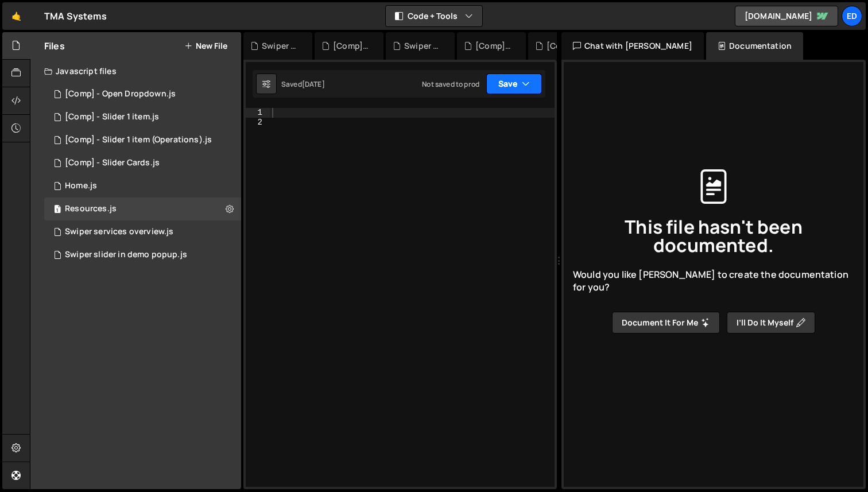
click at [534, 86] on button "Save" at bounding box center [514, 83] width 56 height 21
click at [191, 163] on div "1 [Comp] - Slider Cards.js 0" at bounding box center [142, 163] width 197 height 23
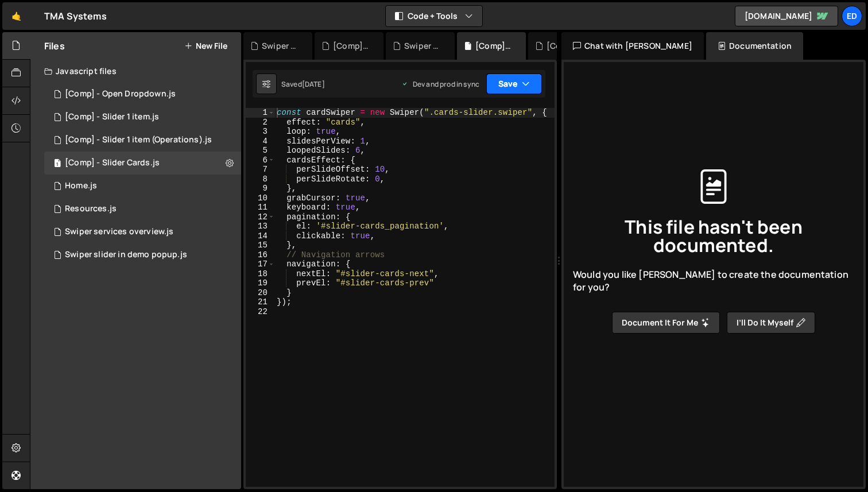
click at [532, 82] on button "Save" at bounding box center [514, 83] width 56 height 21
click at [161, 257] on div "Swiper slider in demo popup.js" at bounding box center [126, 255] width 122 height 10
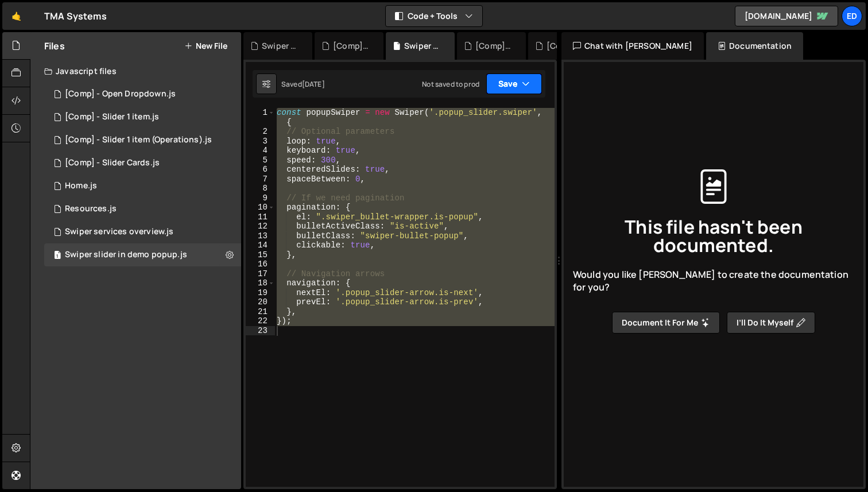
click at [528, 83] on icon "button" at bounding box center [526, 83] width 8 height 11
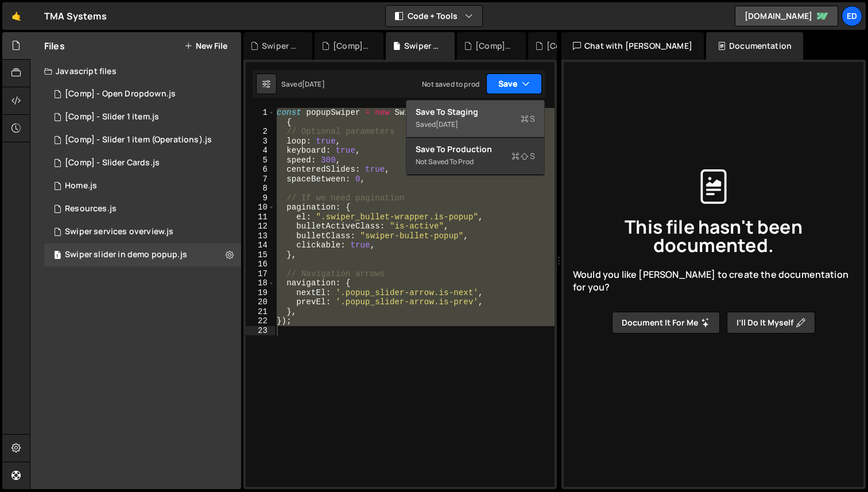
click at [528, 83] on icon "button" at bounding box center [526, 83] width 8 height 11
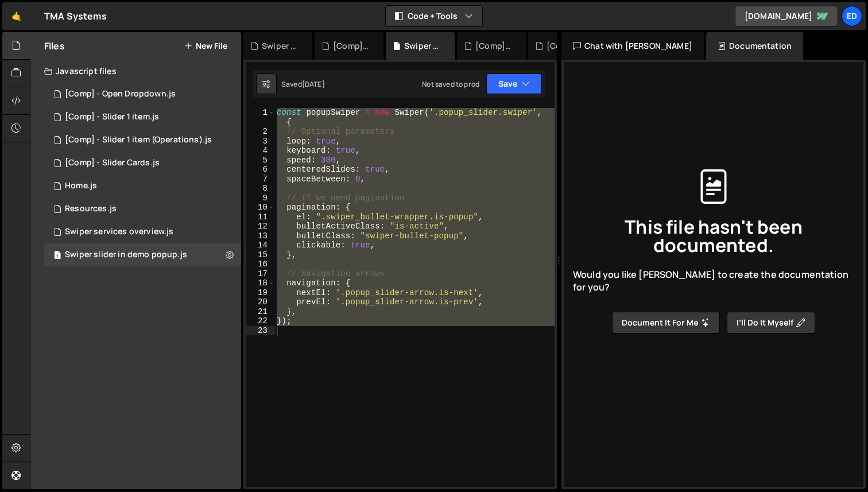
click at [437, 247] on div "const popupSwiper = new Swiper ( '.popup_slider.swiper' , { // Optional paramet…" at bounding box center [414, 297] width 280 height 379
type textarea "clickable: true,"
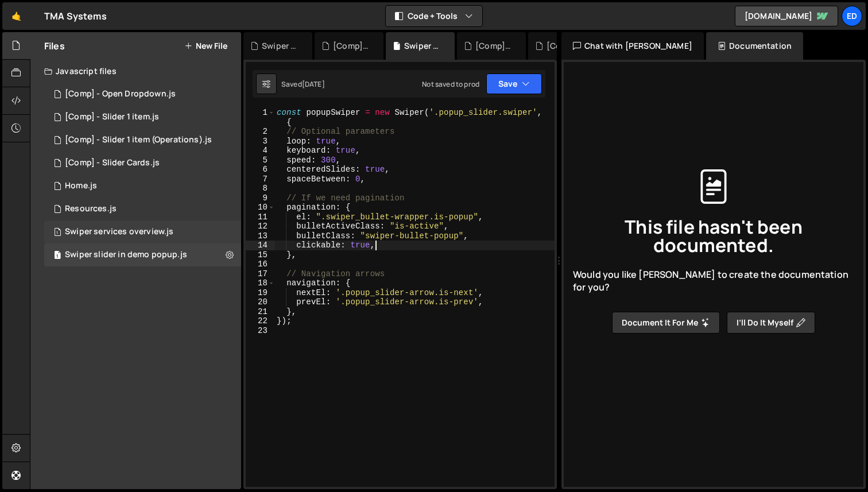
click at [150, 228] on div "Swiper services overview.js" at bounding box center [119, 232] width 108 height 10
